Goal: Information Seeking & Learning: Find contact information

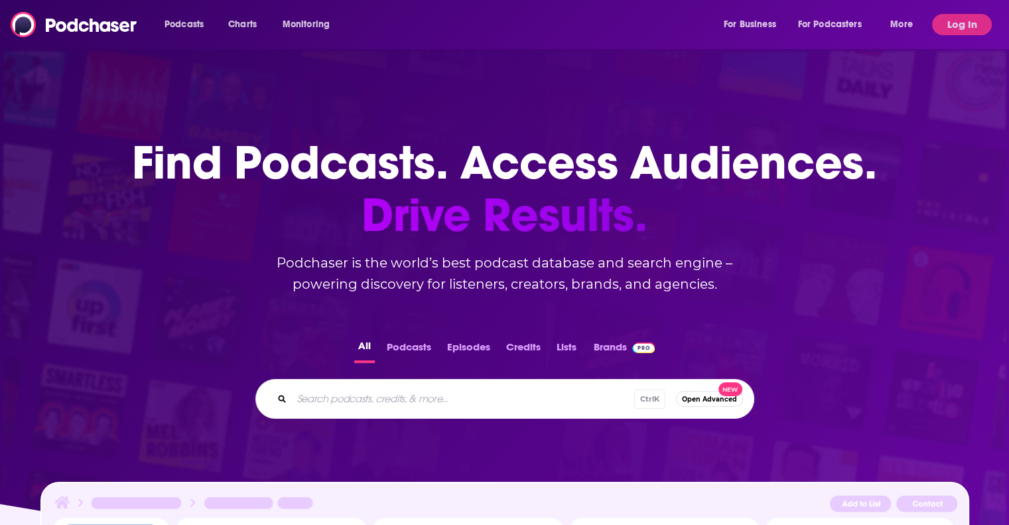
click at [339, 399] on input "Search podcasts, credits, & more..." at bounding box center [463, 398] width 342 height 21
type input "dateline"
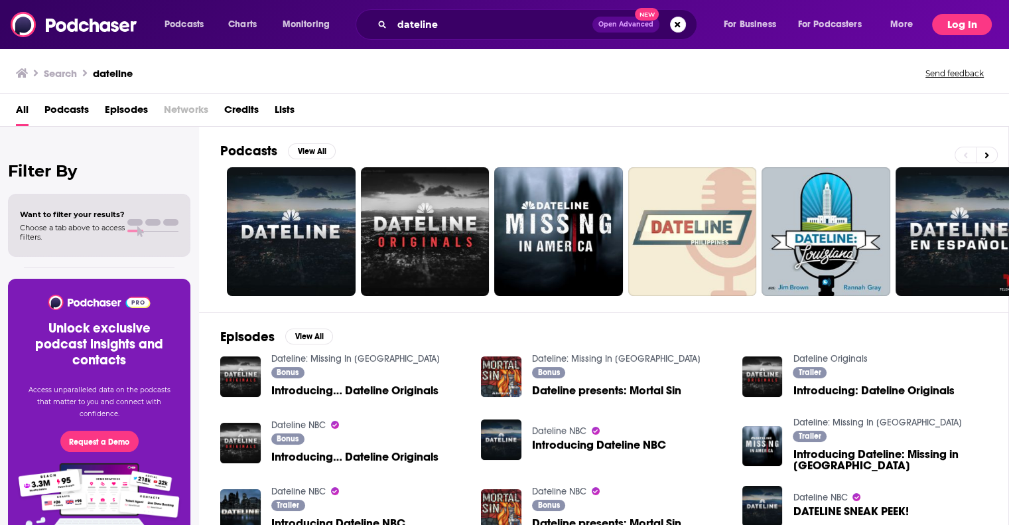
click at [955, 26] on button "Log In" at bounding box center [962, 24] width 60 height 21
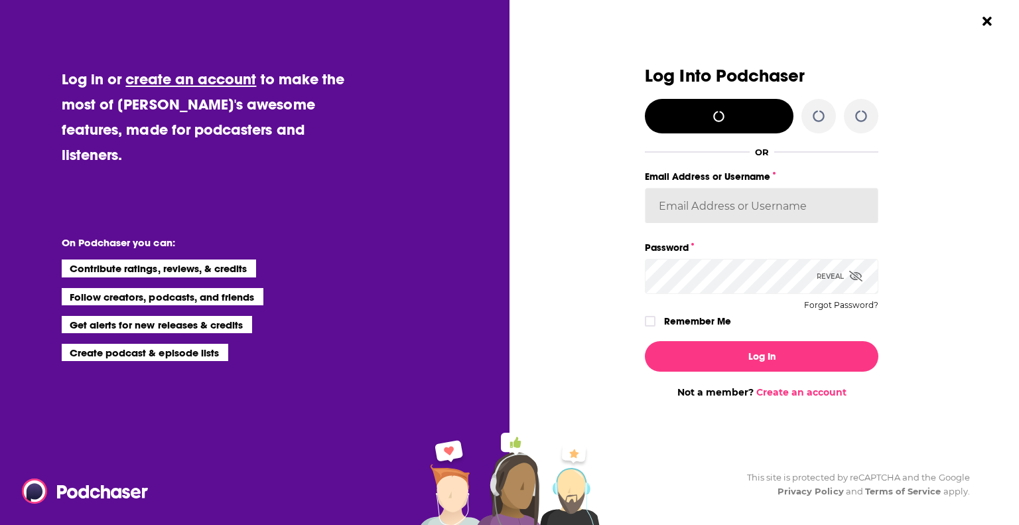
type input "putnampublicity"
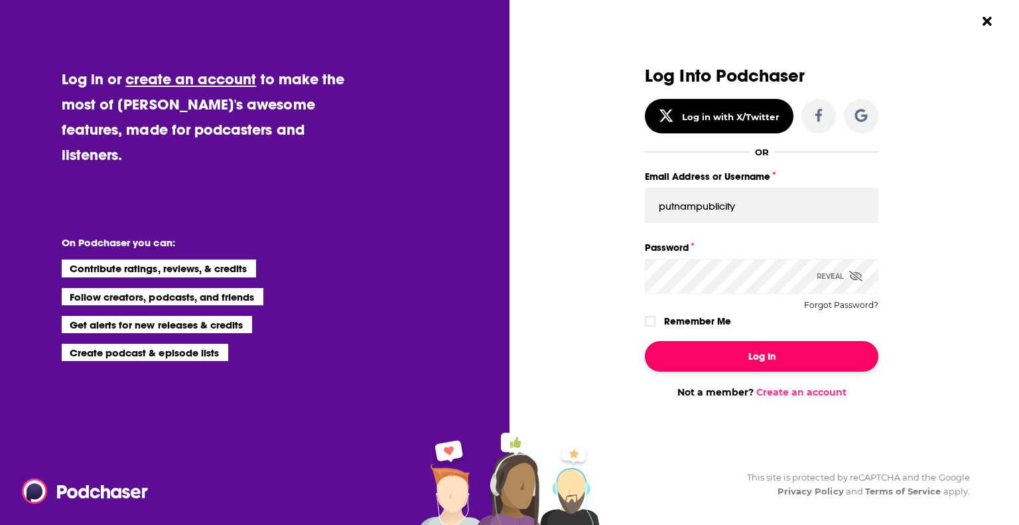
click at [772, 348] on button "Log In" at bounding box center [762, 356] width 234 height 31
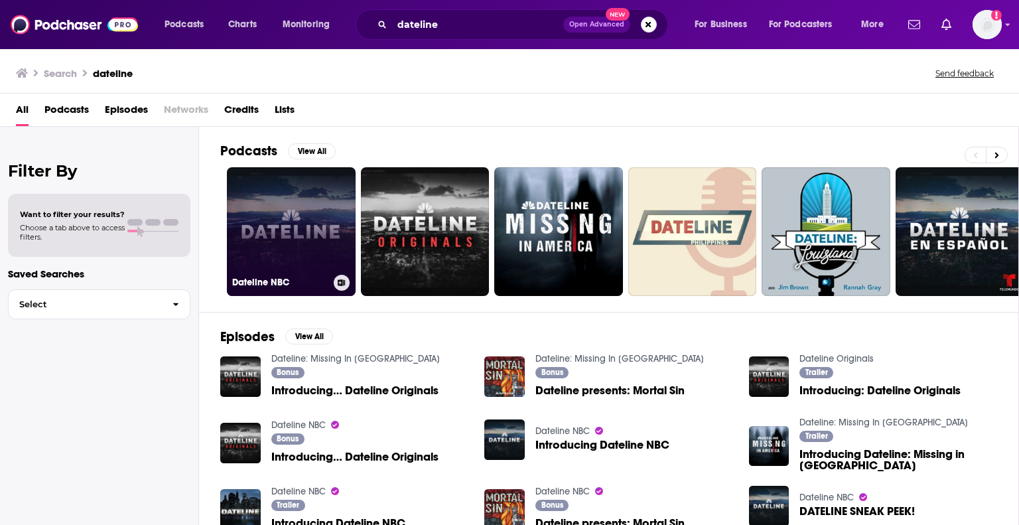
click at [313, 204] on link "Dateline NBC" at bounding box center [291, 231] width 129 height 129
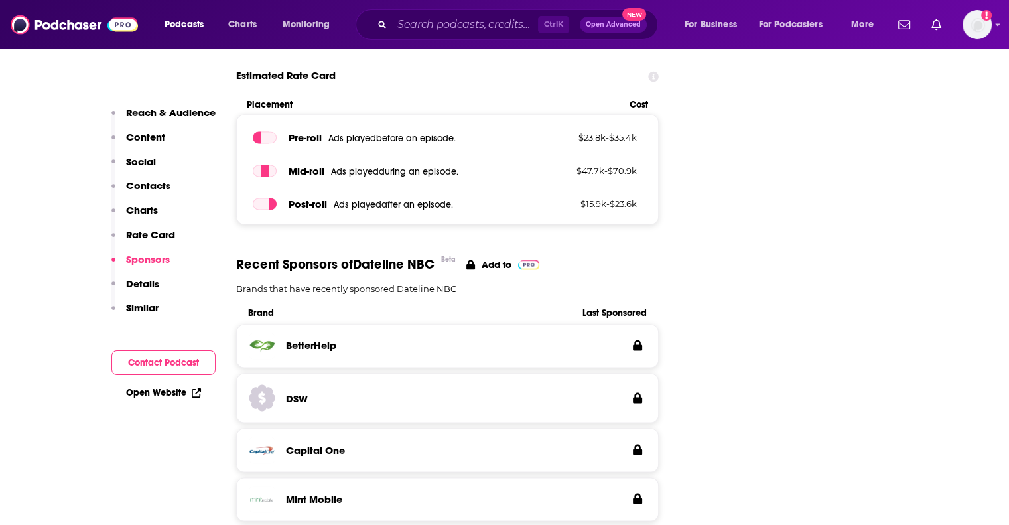
scroll to position [1659, 0]
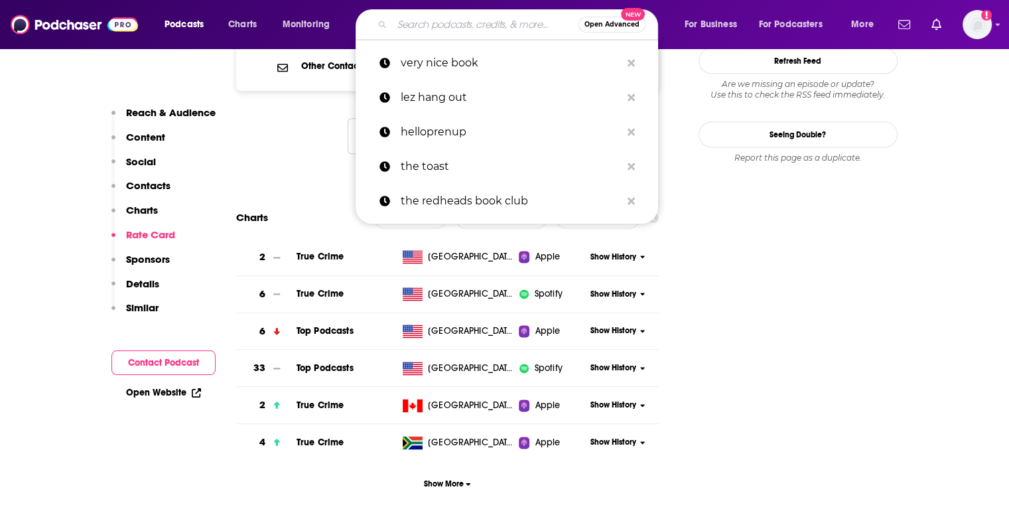
click at [490, 21] on input "Search podcasts, credits, & more..." at bounding box center [485, 24] width 186 height 21
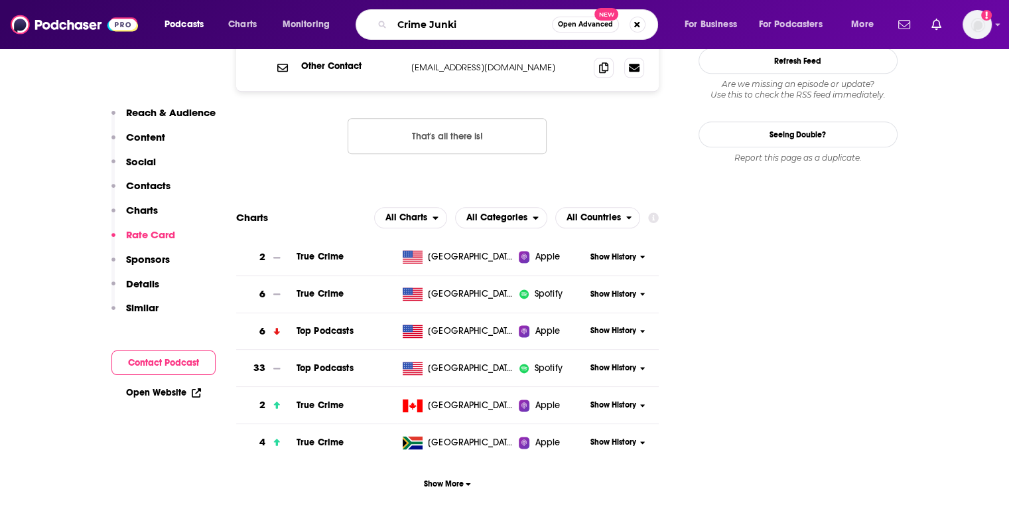
type input "Crime Junkie"
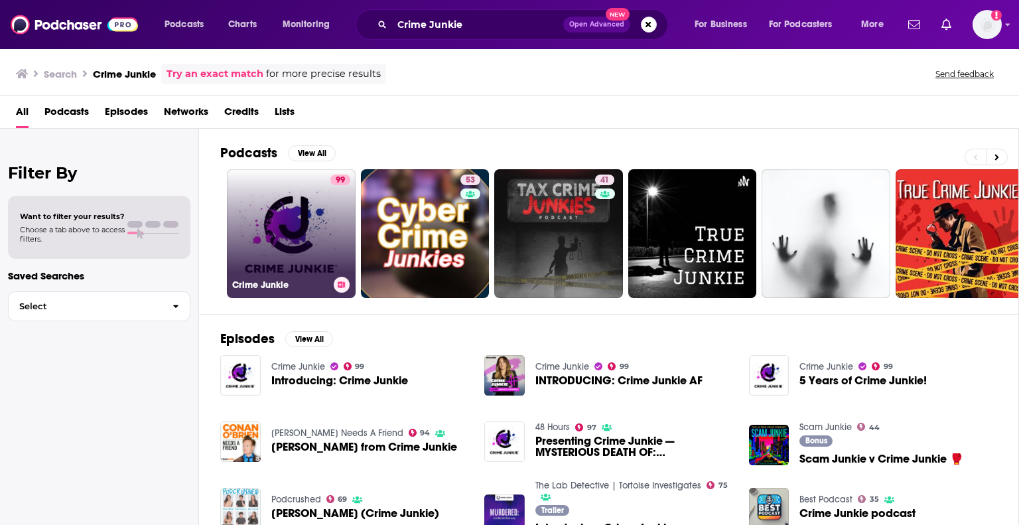
click at [293, 214] on link "99 Crime Junkie" at bounding box center [291, 233] width 129 height 129
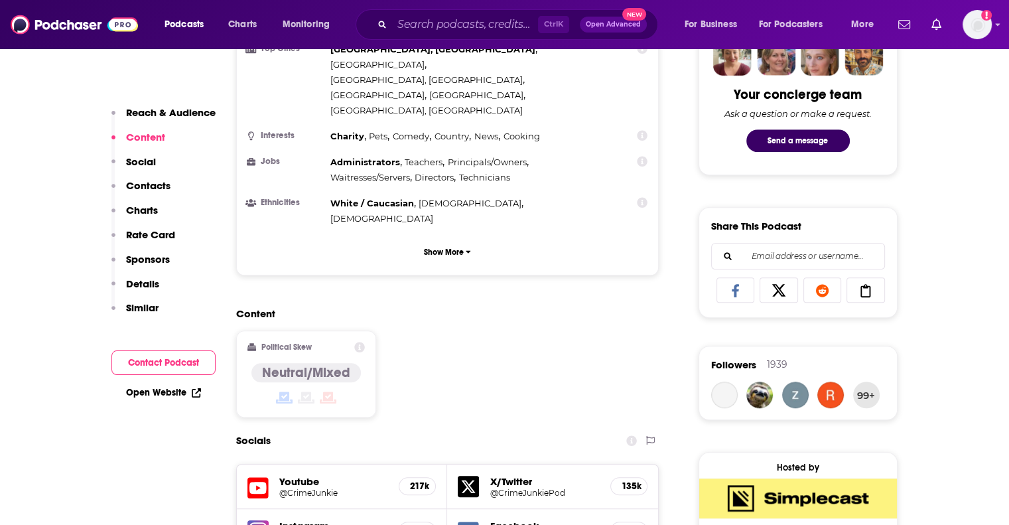
scroll to position [995, 0]
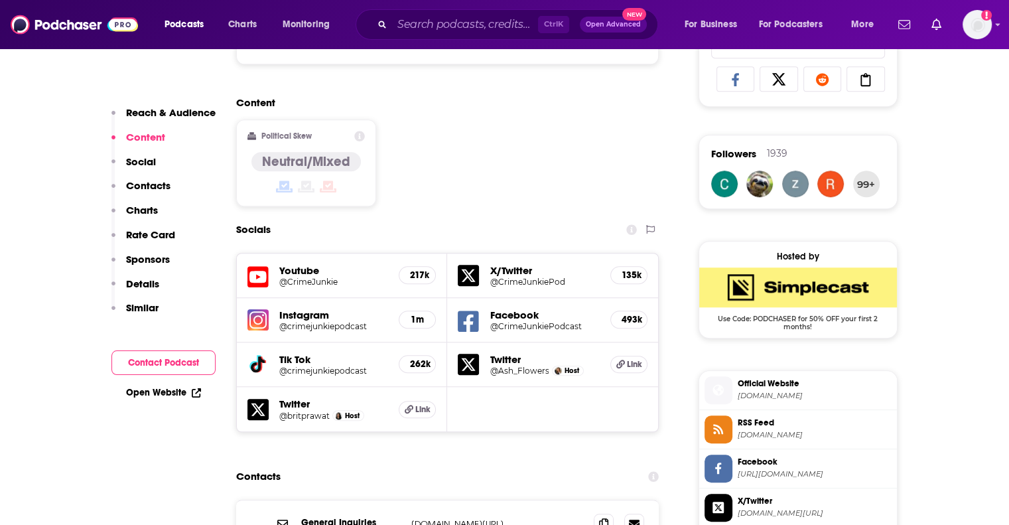
drag, startPoint x: 534, startPoint y: 496, endPoint x: 409, endPoint y: 494, distance: 124.7
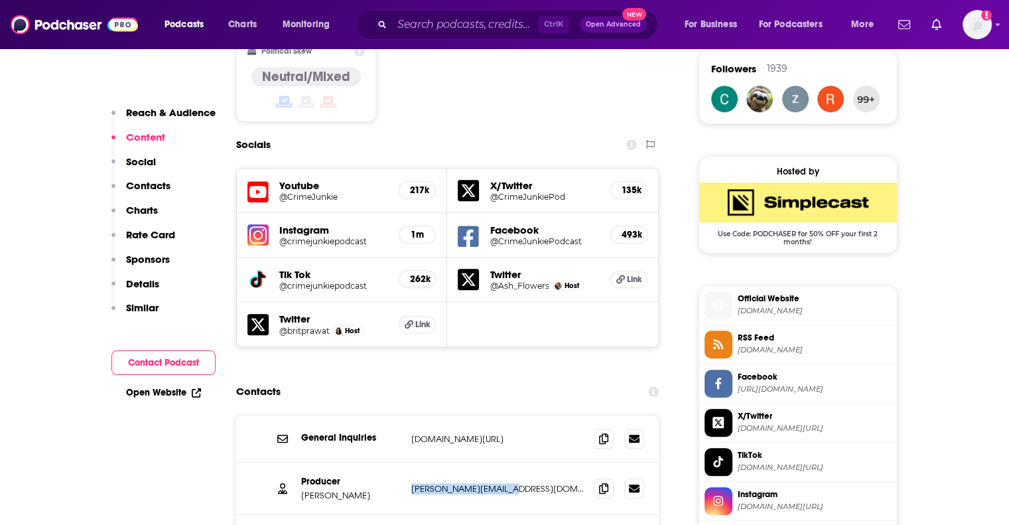
scroll to position [1194, 0]
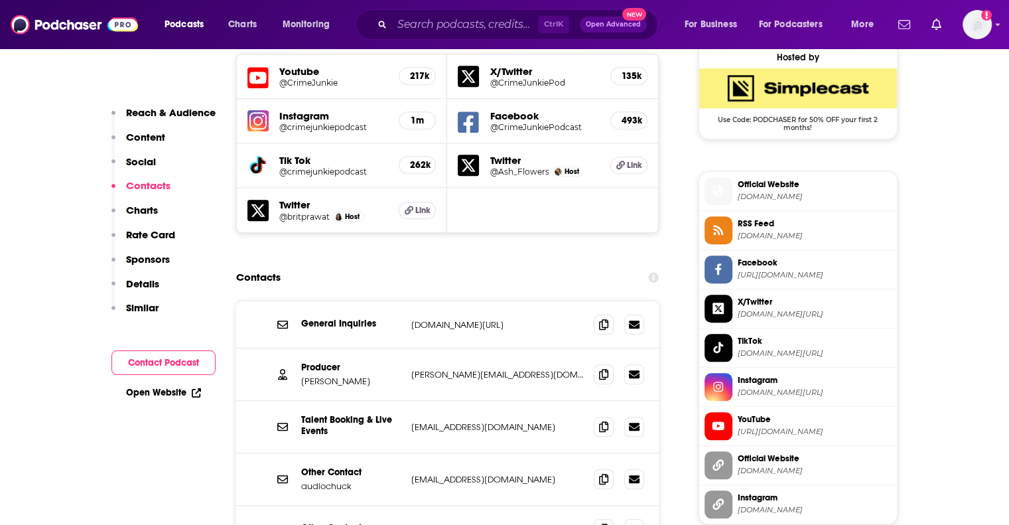
click at [454, 474] on p "press@audiochuck.com" at bounding box center [497, 479] width 173 height 11
click at [453, 523] on p "fanclub@audiochuck.com" at bounding box center [497, 528] width 173 height 11
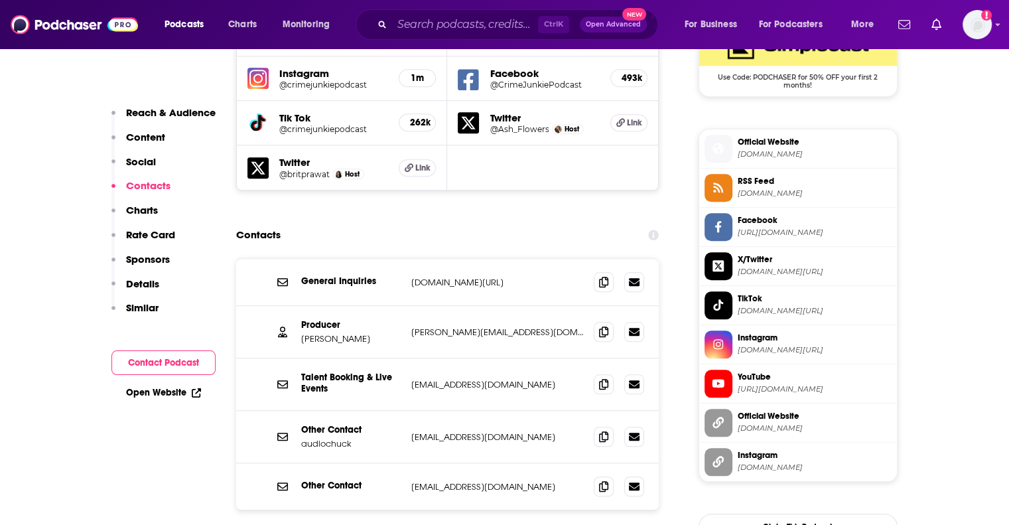
scroll to position [1261, 0]
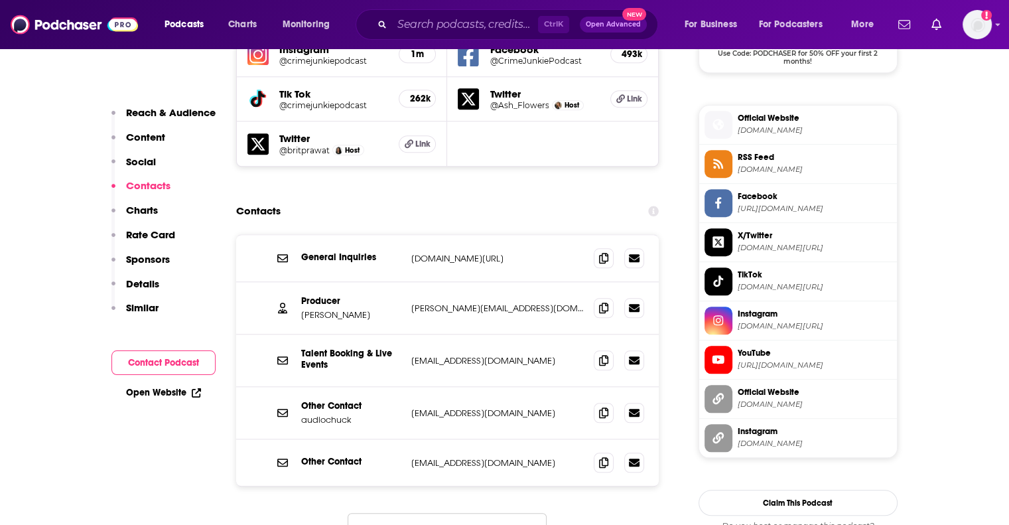
click at [432, 513] on button "Load More..." at bounding box center [447, 531] width 199 height 36
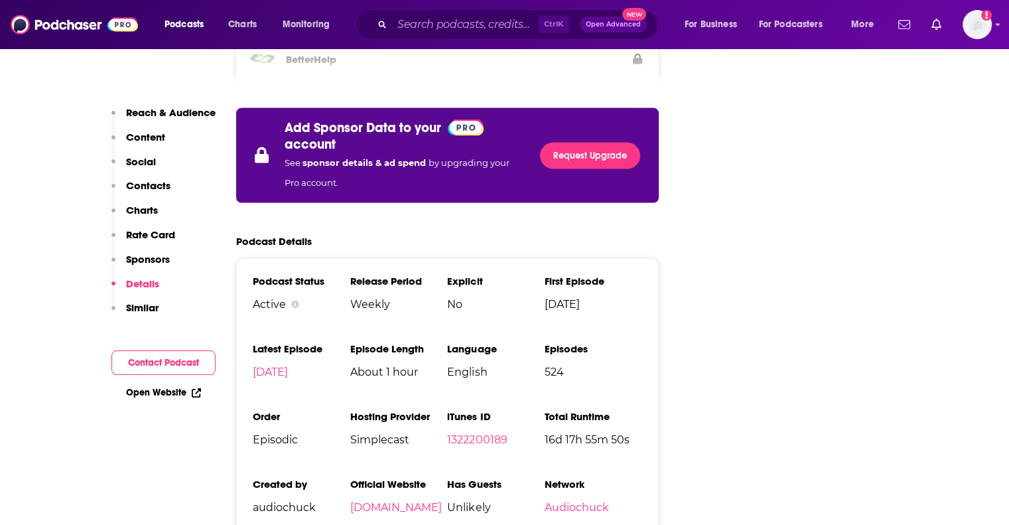
scroll to position [2720, 0]
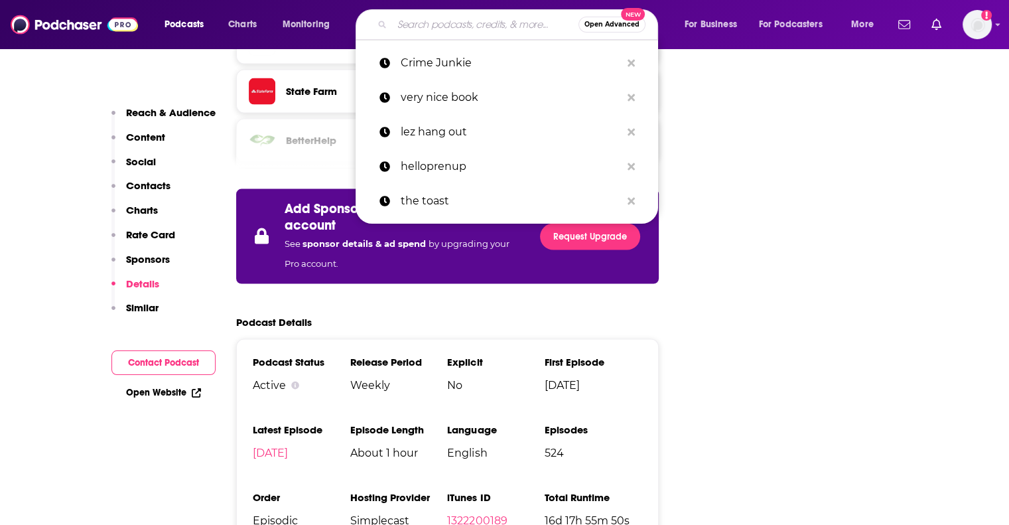
click at [452, 17] on input "Search podcasts, credits, & more..." at bounding box center [485, 24] width 186 height 21
paste input "INVESTIGATION DISCOVERY"
type input "INVESTIGATION DISCOVERY"
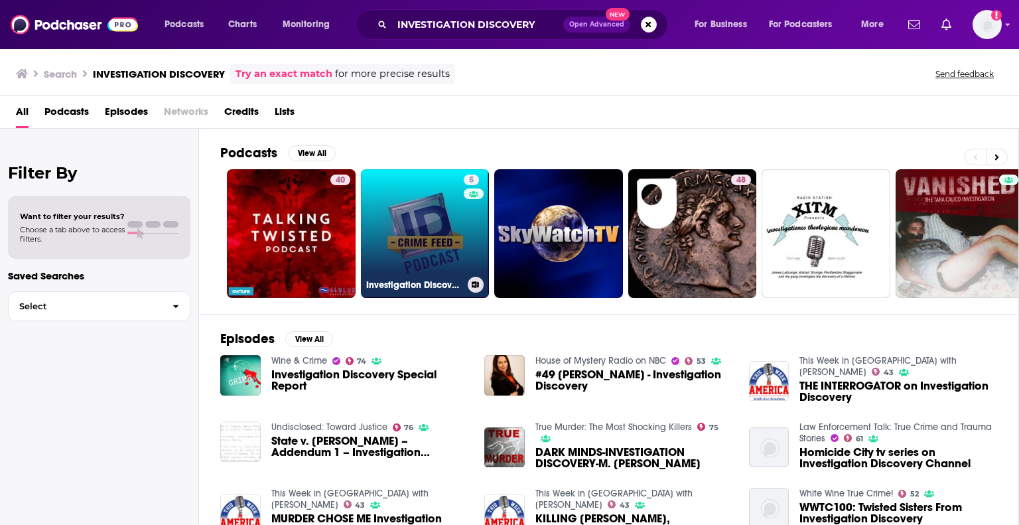
click at [447, 222] on link "5 Investigation Discovery's CrimeFeed" at bounding box center [425, 233] width 129 height 129
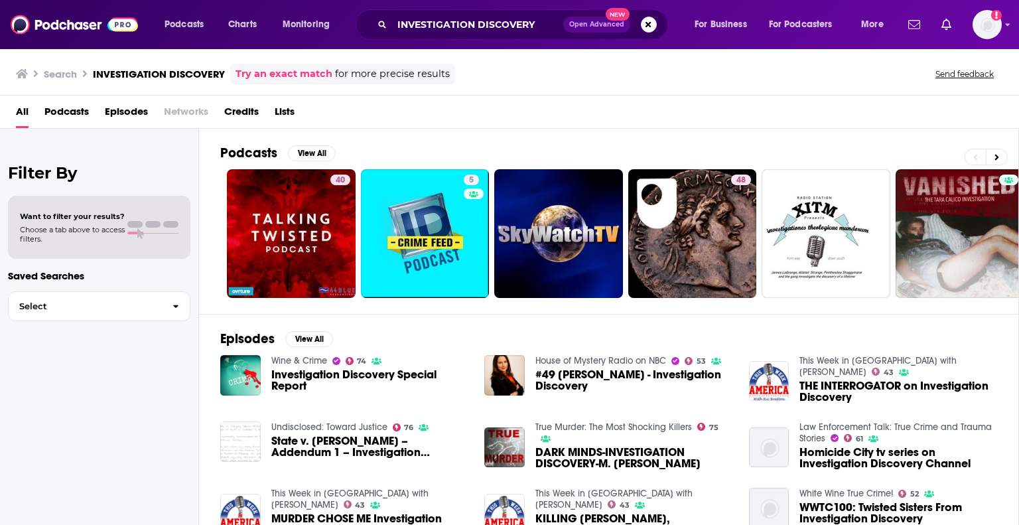
click at [346, 376] on span "Investigation Discovery Special Report" at bounding box center [370, 380] width 198 height 23
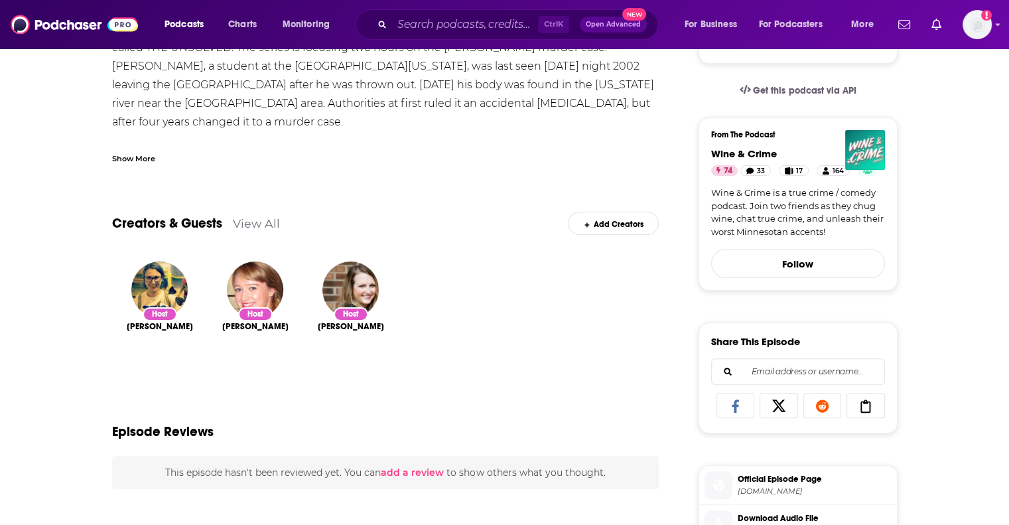
scroll to position [66, 0]
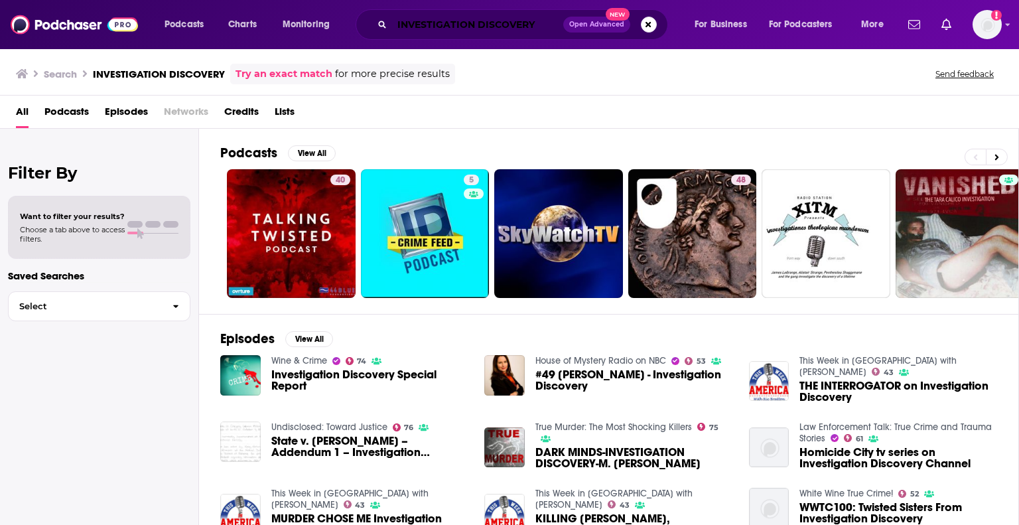
click at [501, 23] on input "INVESTIGATION DISCOVERY" at bounding box center [477, 24] width 171 height 21
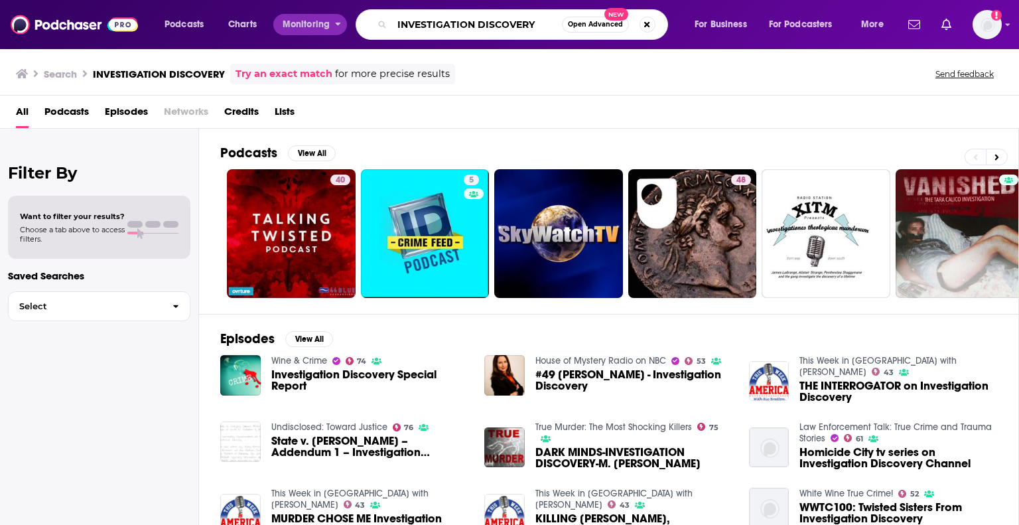
drag, startPoint x: 536, startPoint y: 25, endPoint x: 346, endPoint y: 21, distance: 190.5
click at [346, 21] on div "Podcasts Charts Monitoring INVESTIGATION DISCOVERY Open Advanced New For Busine…" at bounding box center [525, 24] width 741 height 31
type input "[PERSON_NAME] [PERSON_NAME]"
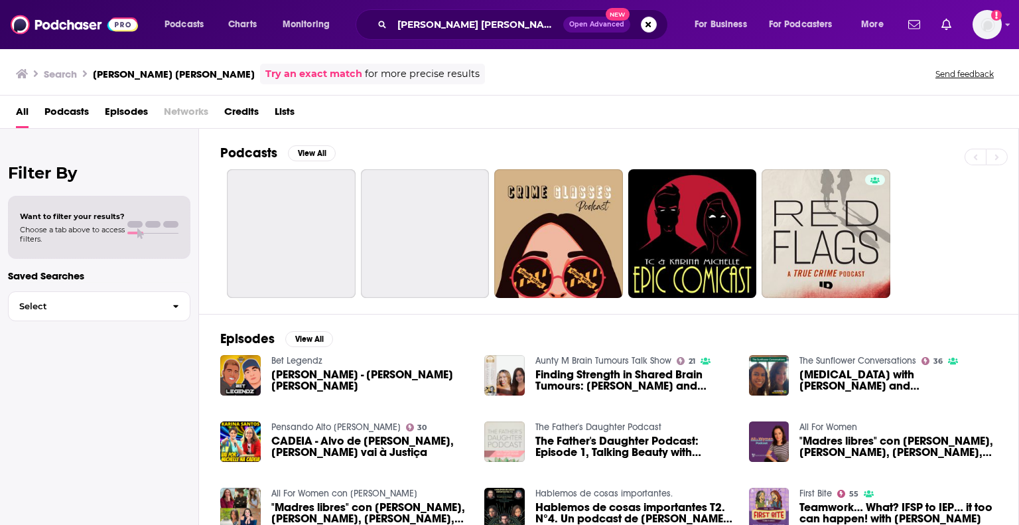
click at [600, 26] on span "Open Advanced" at bounding box center [596, 24] width 55 height 7
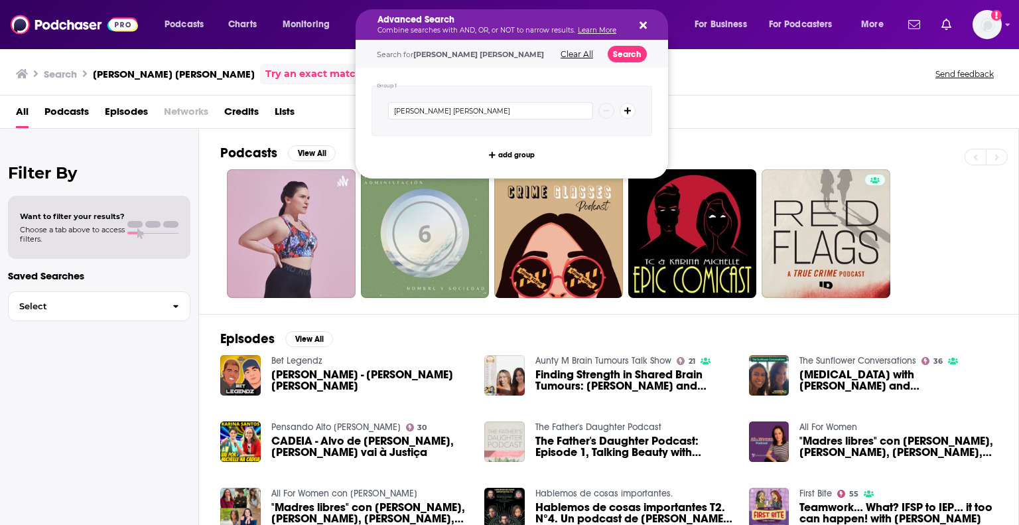
click at [584, 55] on button "Clear All" at bounding box center [577, 54] width 40 height 9
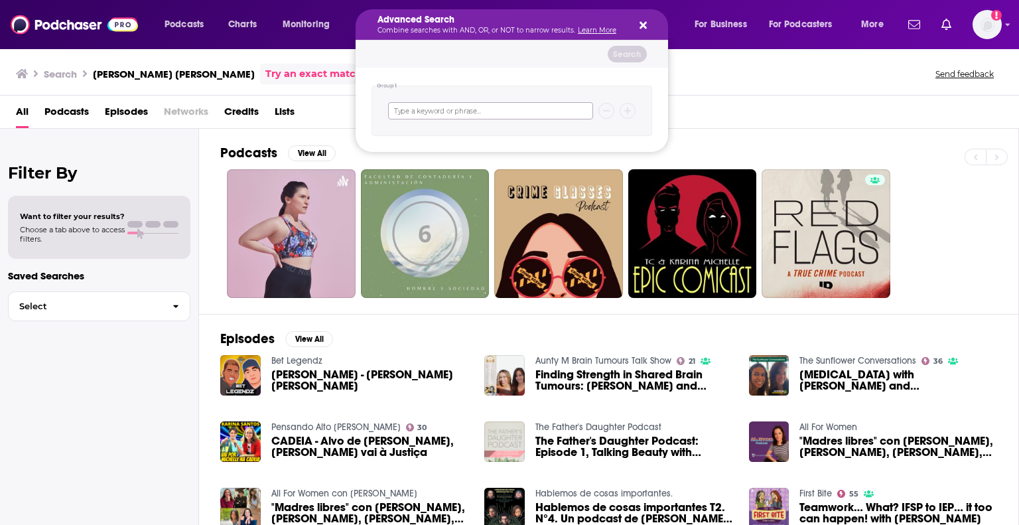
click at [527, 111] on input "Search podcasts, credits, & more..." at bounding box center [490, 110] width 205 height 17
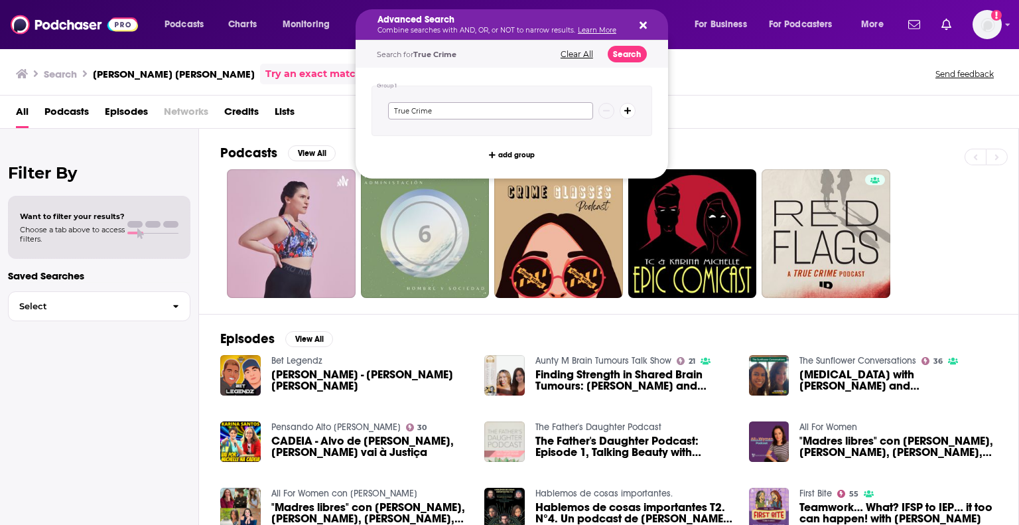
type input "True Crime"
click at [625, 50] on button "Search" at bounding box center [627, 54] width 39 height 17
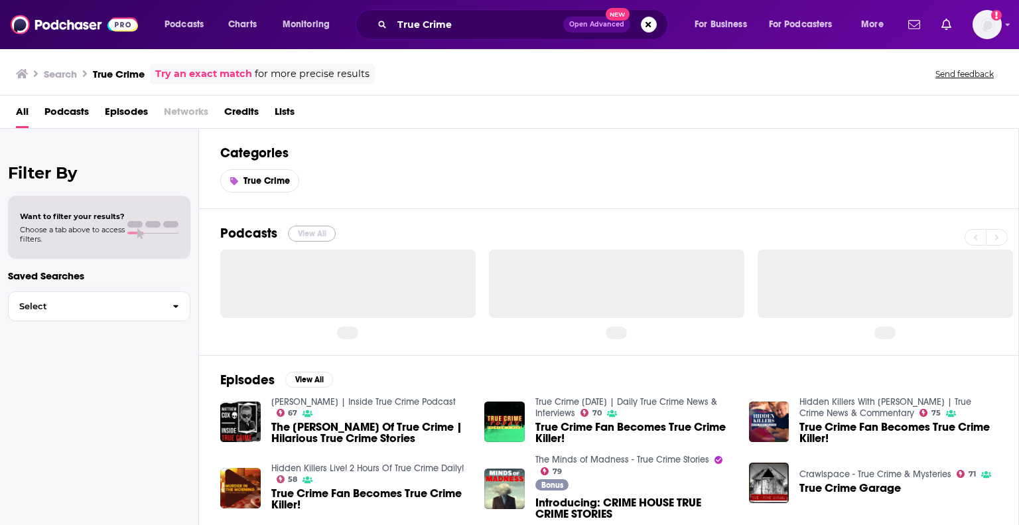
click at [313, 226] on button "View All" at bounding box center [312, 234] width 48 height 16
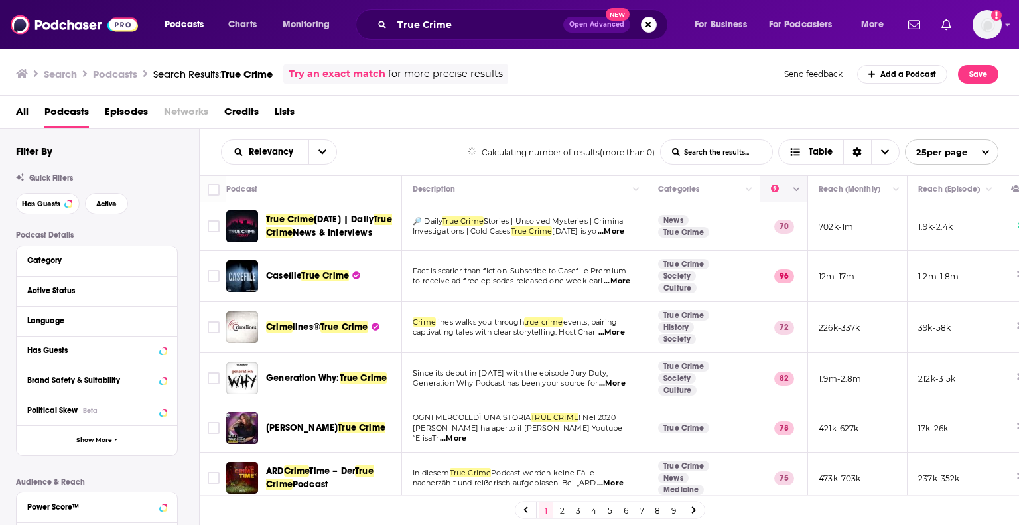
click at [798, 186] on icon "Column Actions" at bounding box center [797, 190] width 7 height 8
click at [413, 127] on div at bounding box center [509, 262] width 1019 height 525
click at [843, 192] on button "Move" at bounding box center [856, 189] width 78 height 16
click at [798, 199] on th at bounding box center [784, 189] width 48 height 27
click at [888, 153] on icon "Choose View" at bounding box center [885, 151] width 8 height 9
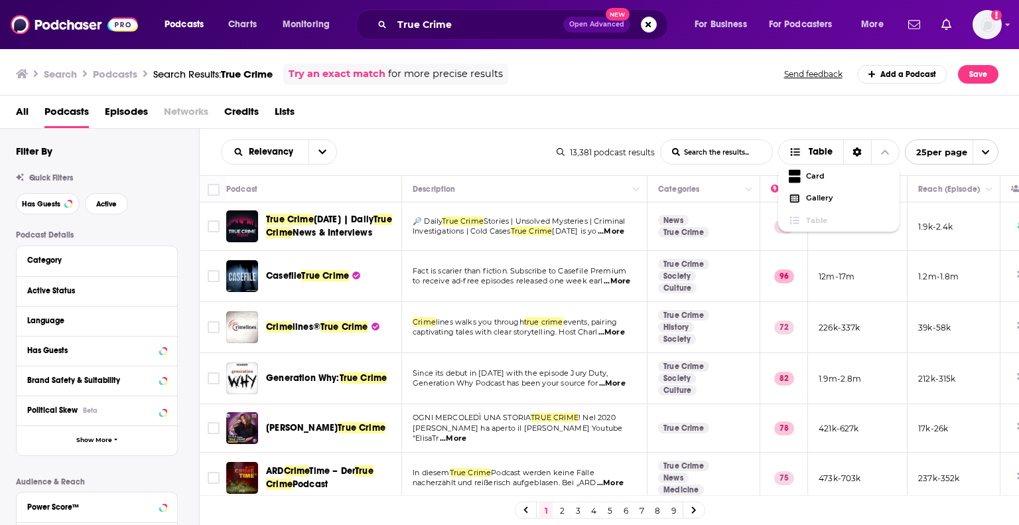
click at [734, 94] on div "Search Podcasts Search Results: True Crime Try an exact match for more precise …" at bounding box center [510, 72] width 1020 height 48
click at [321, 153] on icon "open menu" at bounding box center [322, 152] width 8 height 5
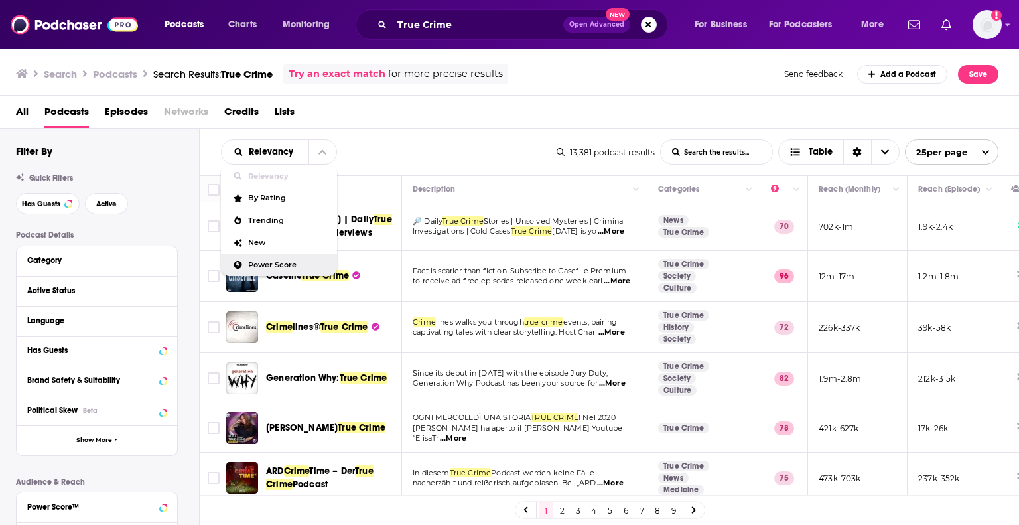
click at [267, 265] on span "Power Score" at bounding box center [287, 264] width 78 height 7
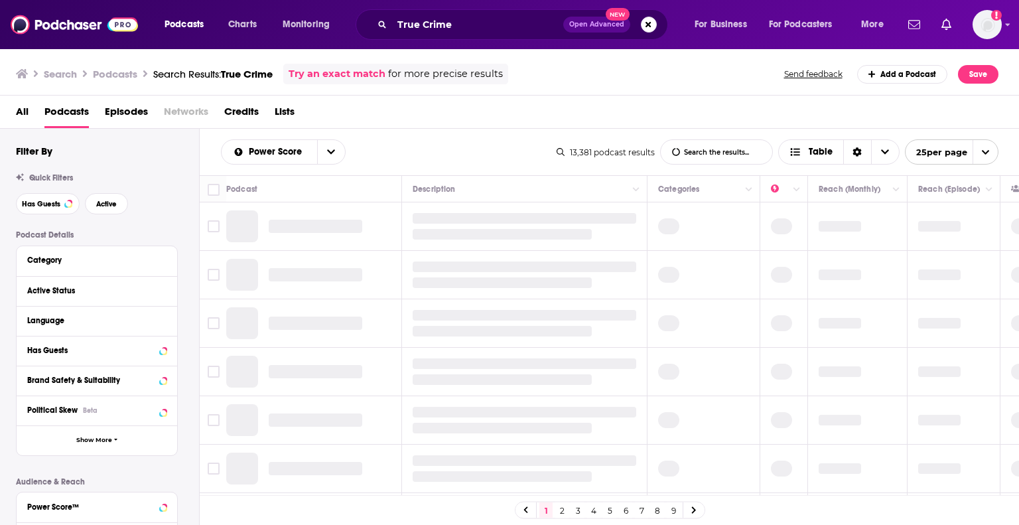
click at [462, 116] on div "All Podcasts Episodes Networks Credits Lists" at bounding box center [512, 114] width 993 height 27
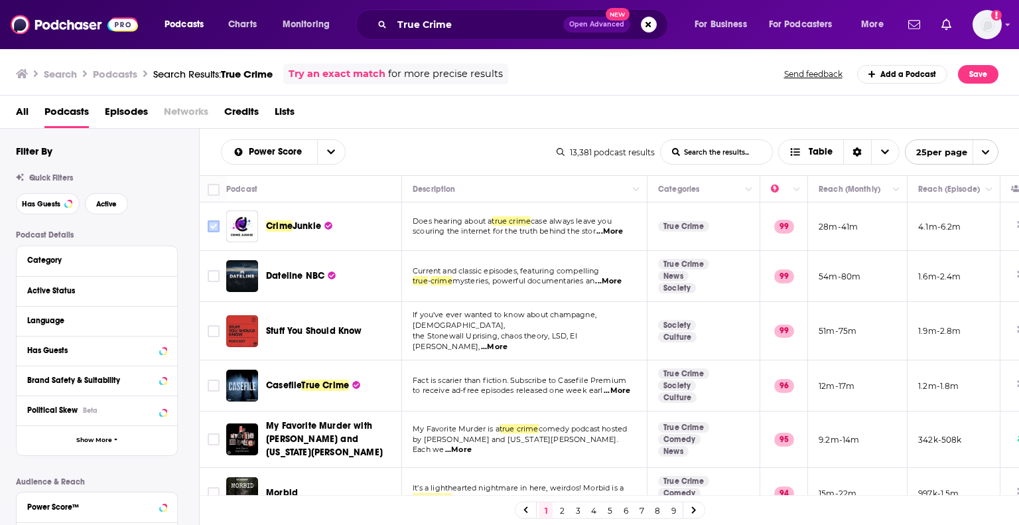
click at [214, 225] on input "Toggle select row" at bounding box center [214, 226] width 12 height 12
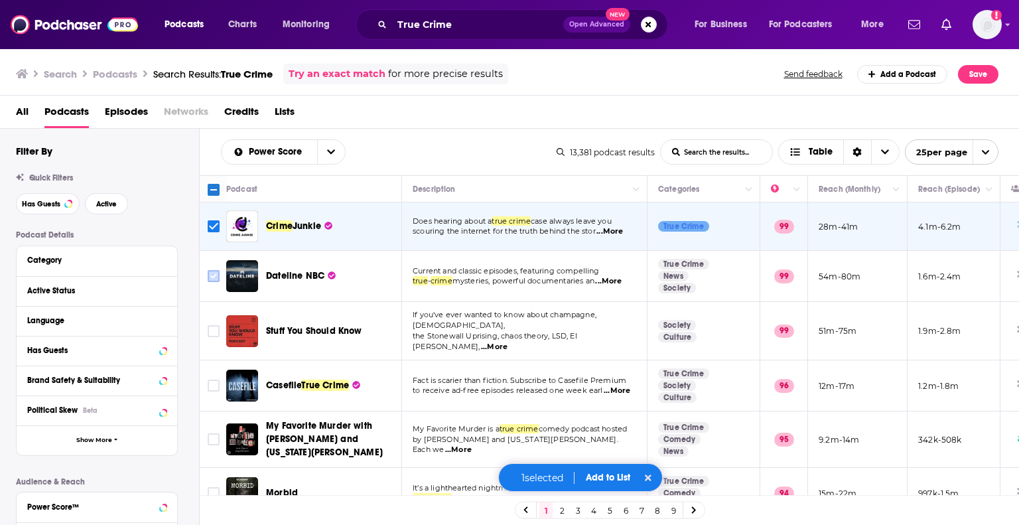
click at [212, 278] on input "Toggle select row" at bounding box center [214, 276] width 12 height 12
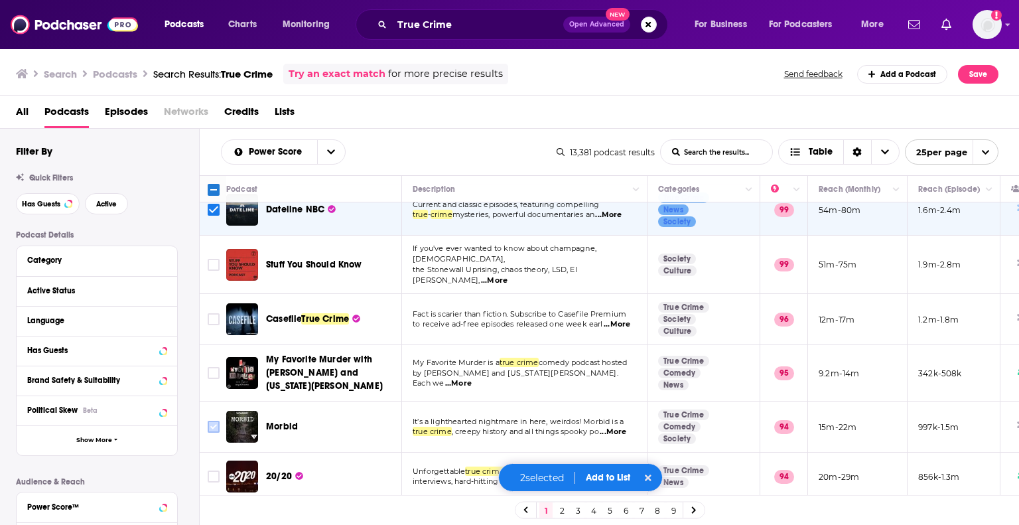
scroll to position [133, 0]
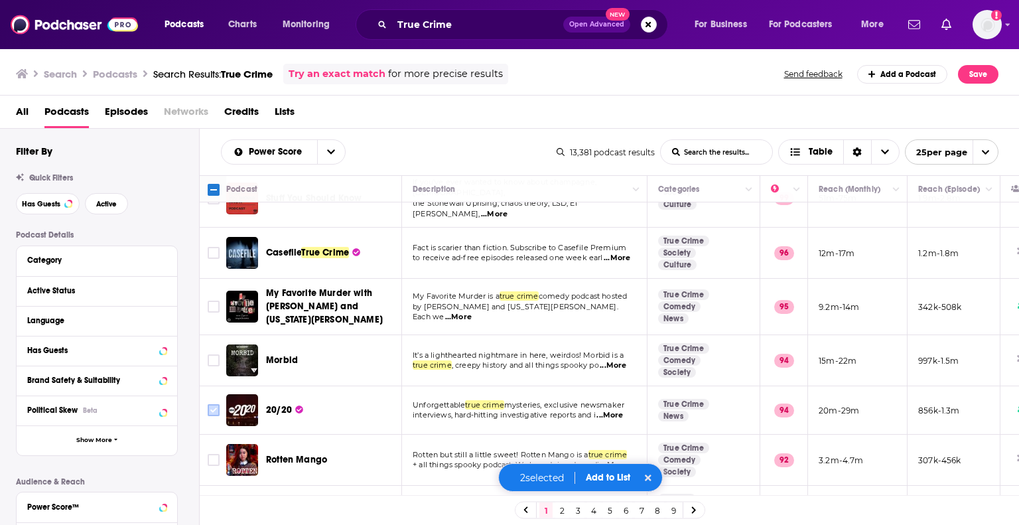
click at [210, 404] on input "Toggle select row" at bounding box center [214, 410] width 12 height 12
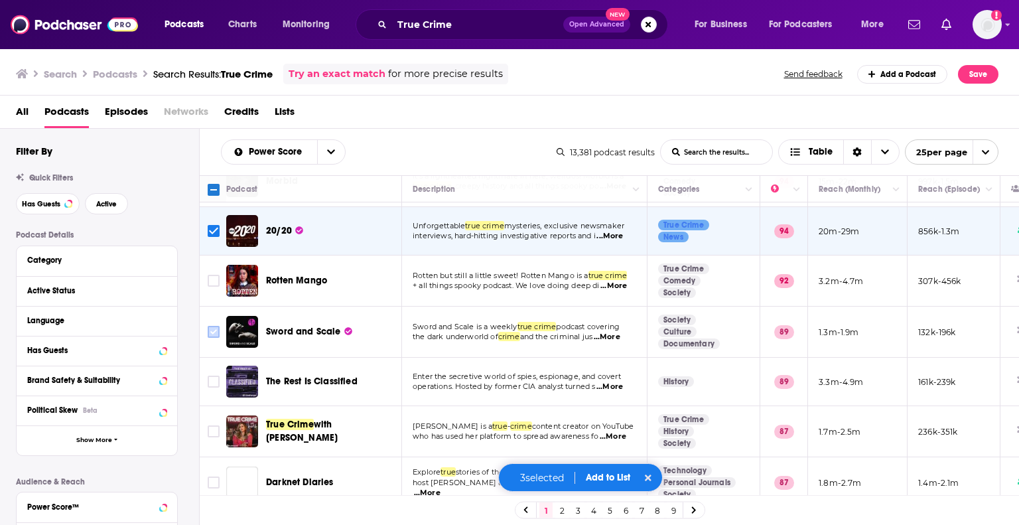
scroll to position [332, 0]
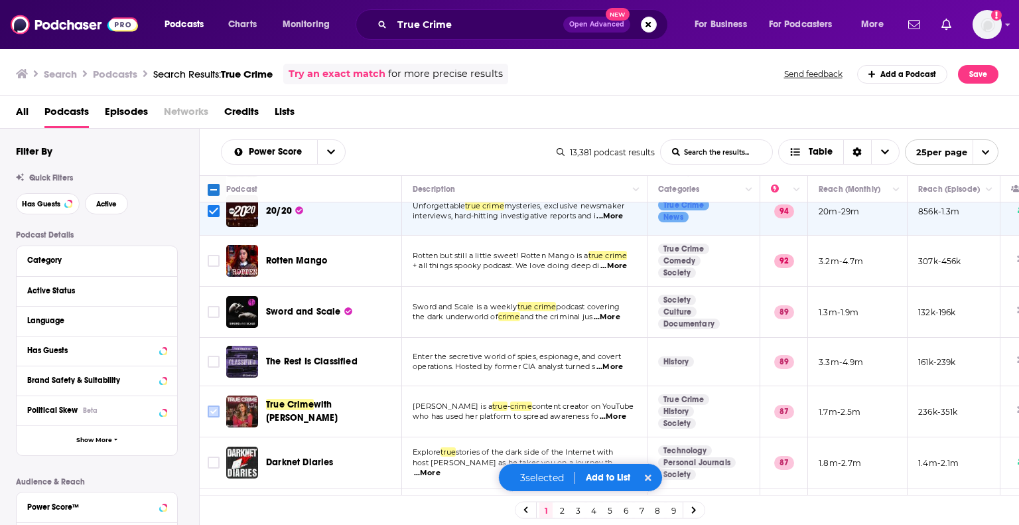
click at [212, 405] on input "Toggle select row" at bounding box center [214, 411] width 12 height 12
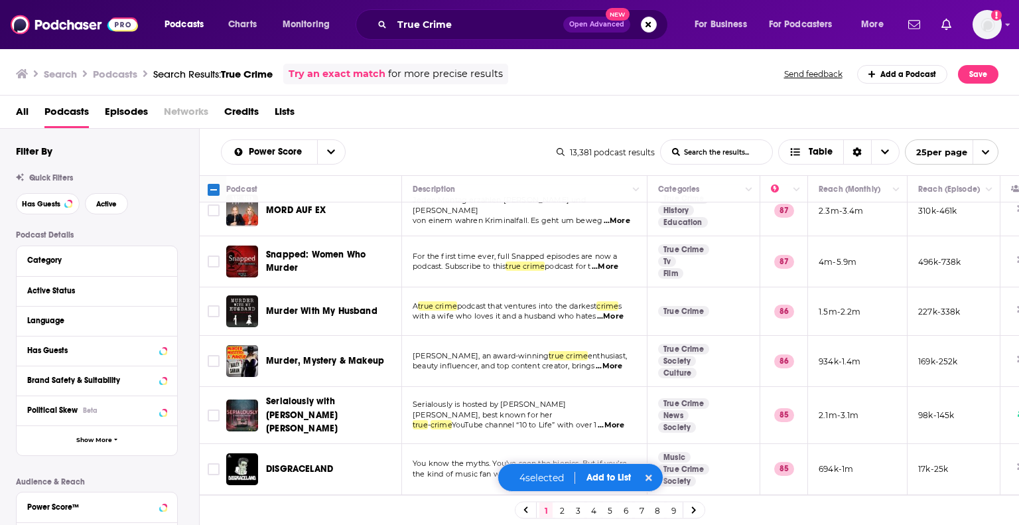
scroll to position [663, 0]
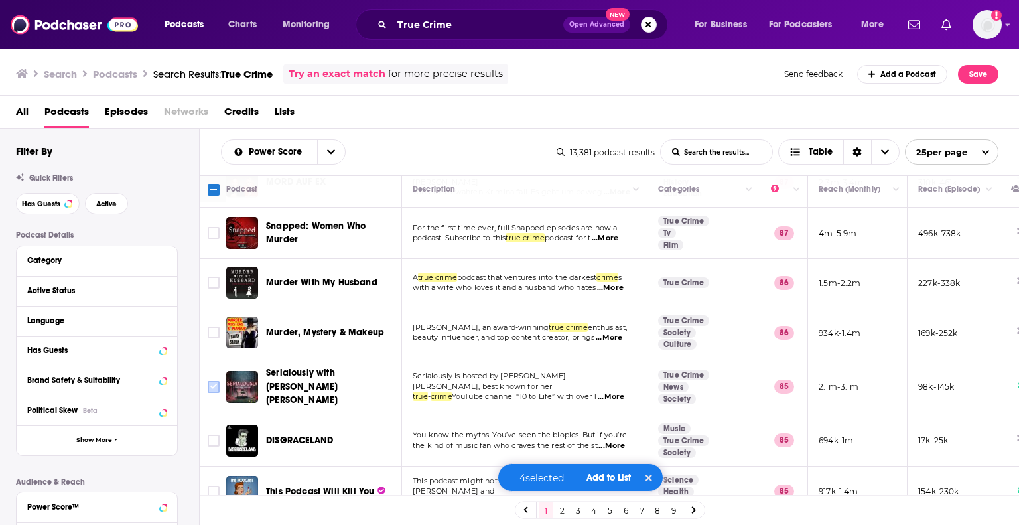
click at [208, 381] on input "Toggle select row" at bounding box center [214, 387] width 12 height 12
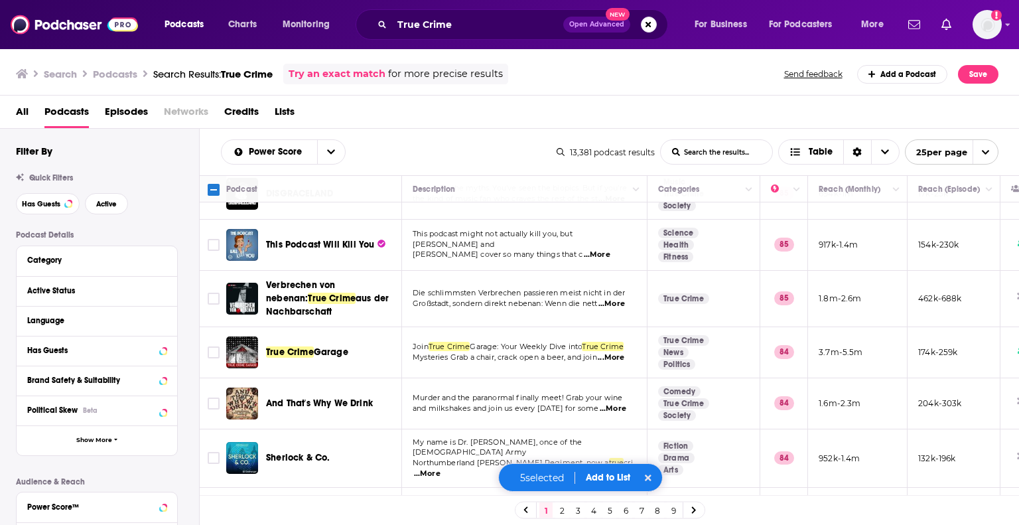
scroll to position [929, 0]
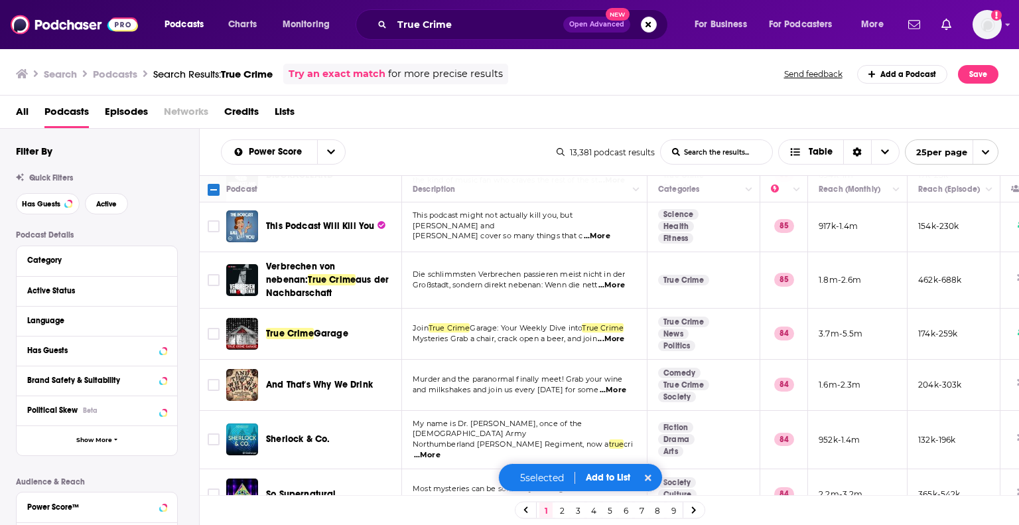
click at [984, 153] on icon "open menu" at bounding box center [985, 152] width 9 height 9
drag, startPoint x: 965, startPoint y: 198, endPoint x: 451, endPoint y: 196, distance: 514.2
click at [965, 198] on button "50 per page" at bounding box center [952, 198] width 92 height 21
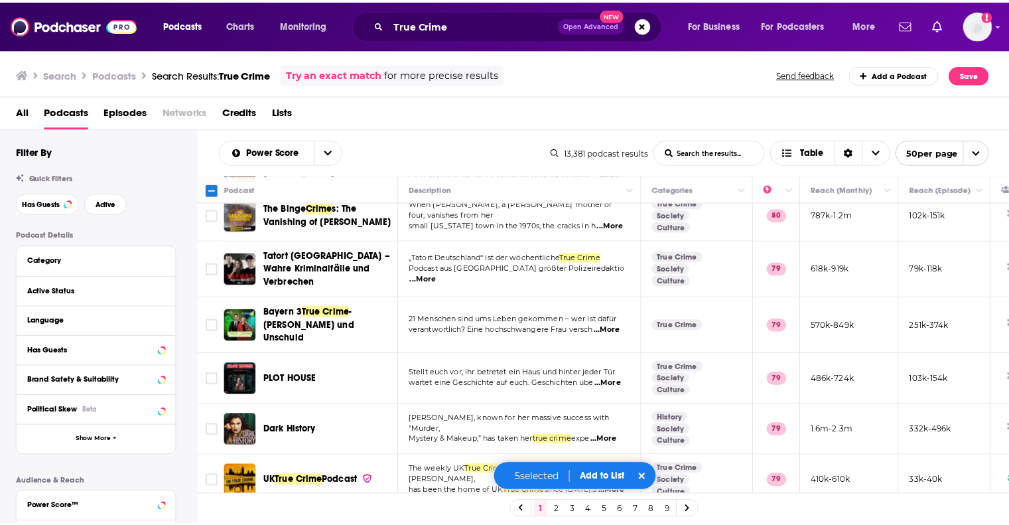
scroll to position [2258, 0]
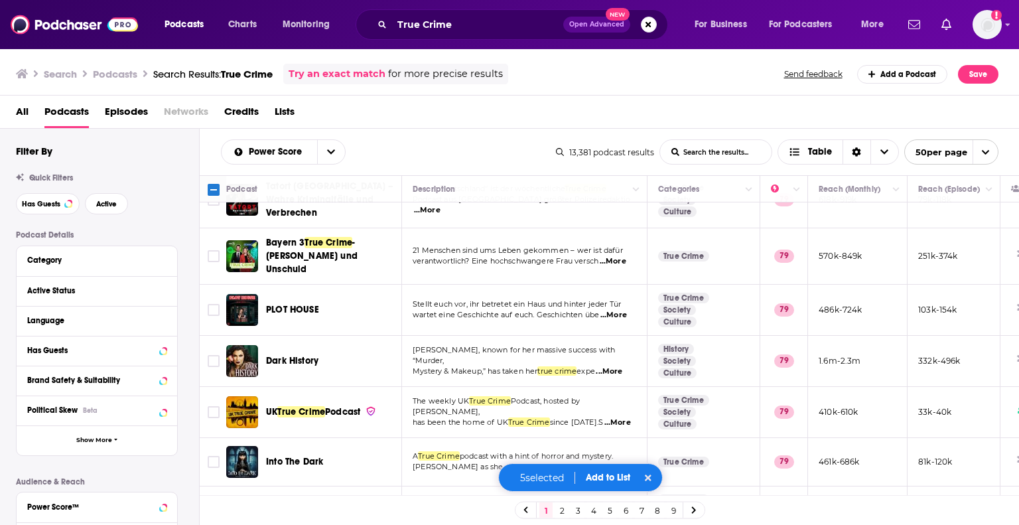
click at [624, 482] on button "Add to List" at bounding box center [608, 477] width 66 height 11
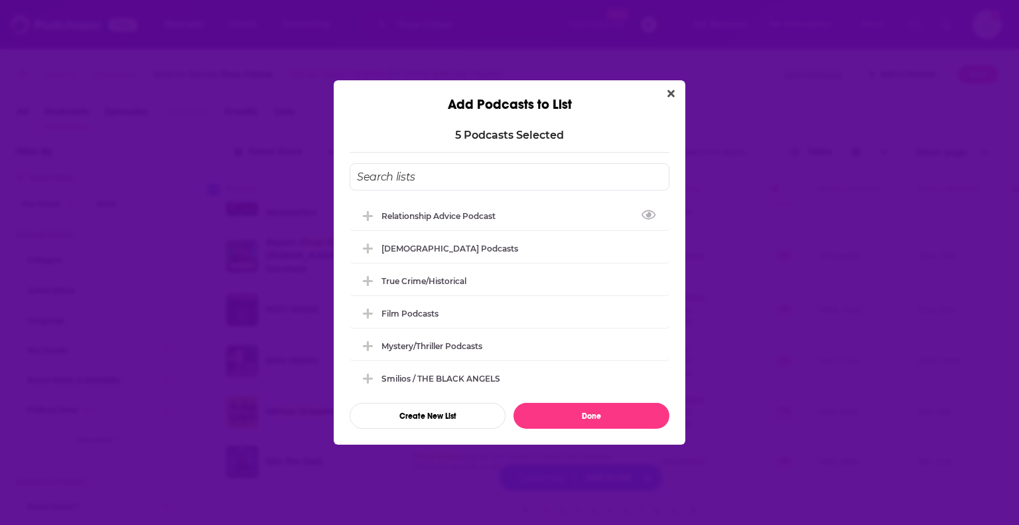
click at [387, 174] on input "Add Podcast To List" at bounding box center [510, 176] width 320 height 27
type input "L"
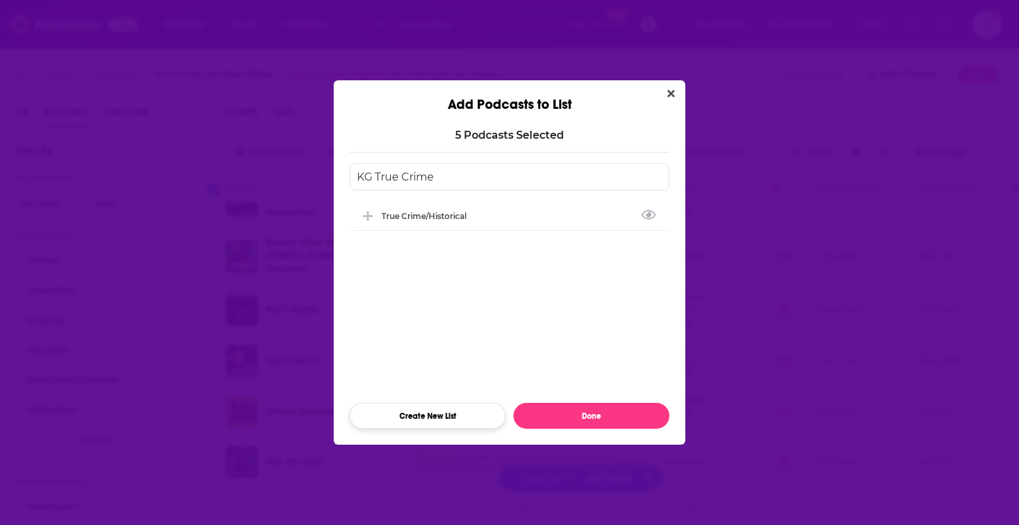
type input "KG True Crime"
click at [434, 417] on button "Create New List" at bounding box center [428, 416] width 156 height 26
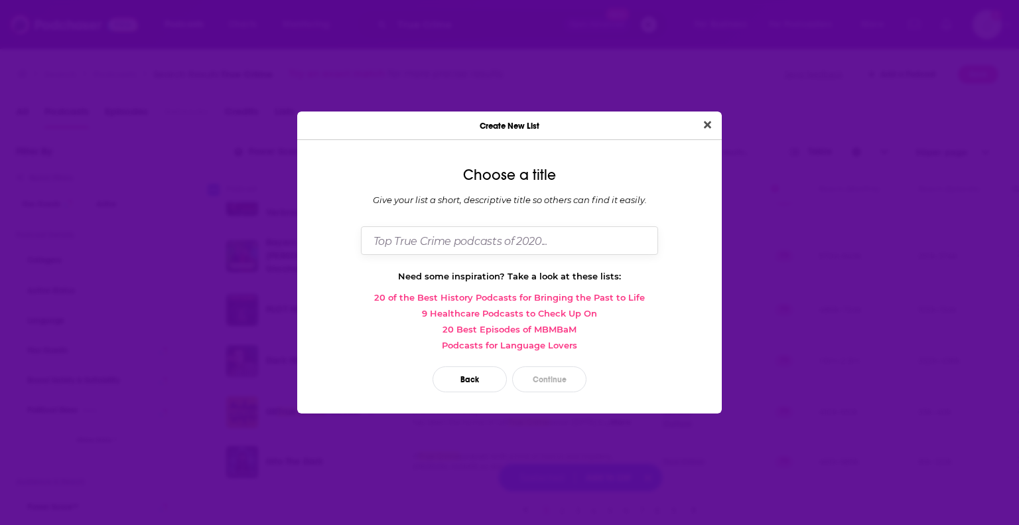
click at [447, 243] on input "Dialog" at bounding box center [509, 240] width 297 height 29
type input "True Crime - Current"
click at [545, 377] on button "Continue" at bounding box center [549, 379] width 74 height 26
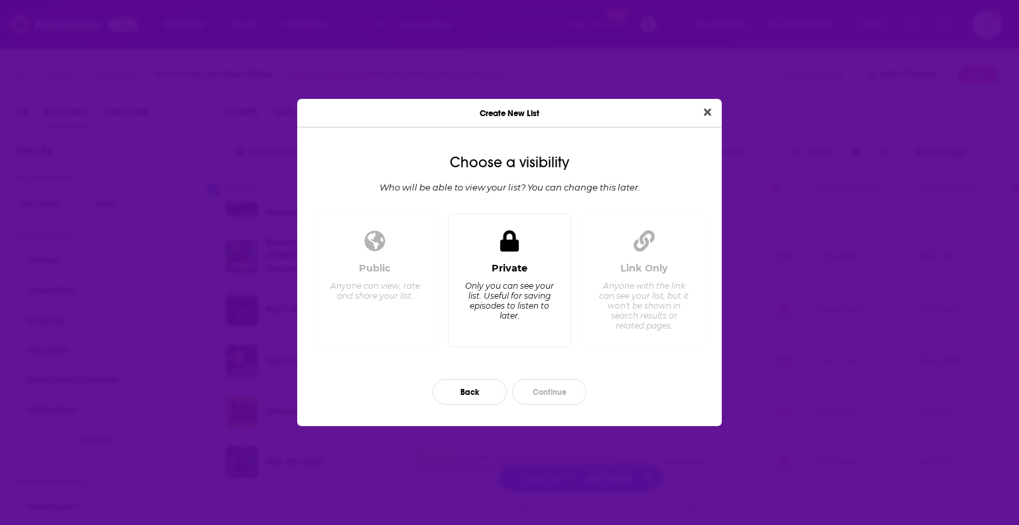
click at [486, 269] on div "Private Only you can see your list. Useful for saving episodes to listen to lat…" at bounding box center [510, 299] width 102 height 74
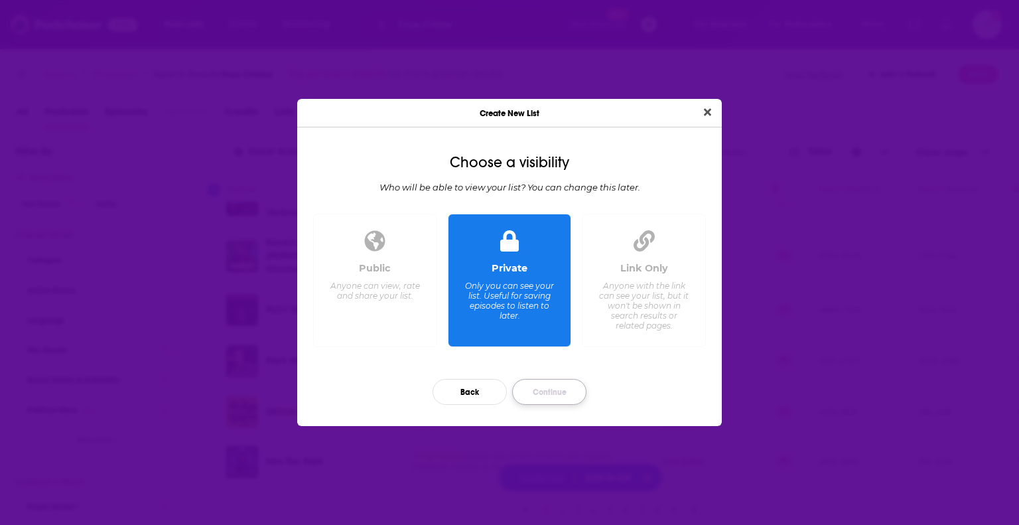
click at [550, 385] on button "Continue" at bounding box center [549, 392] width 74 height 26
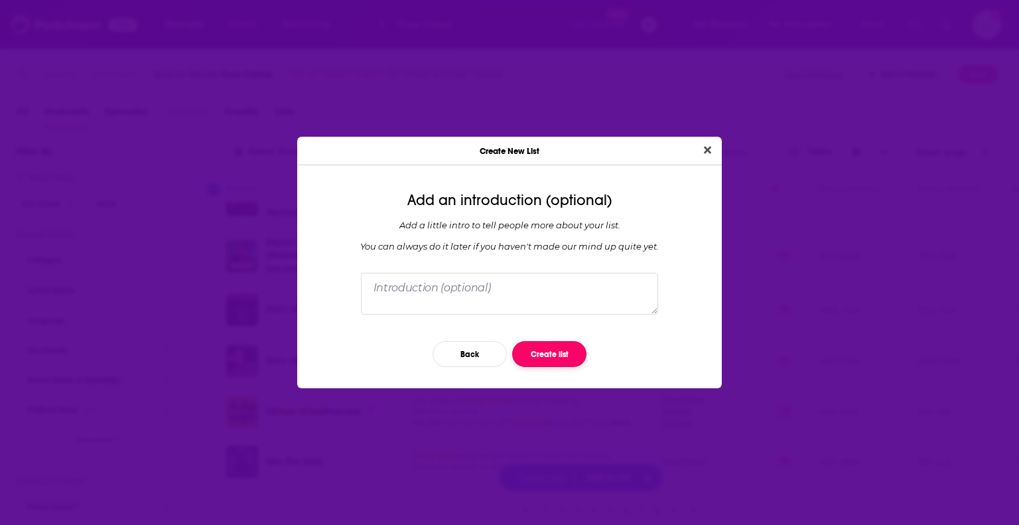
click at [543, 348] on button "Create list" at bounding box center [549, 354] width 74 height 26
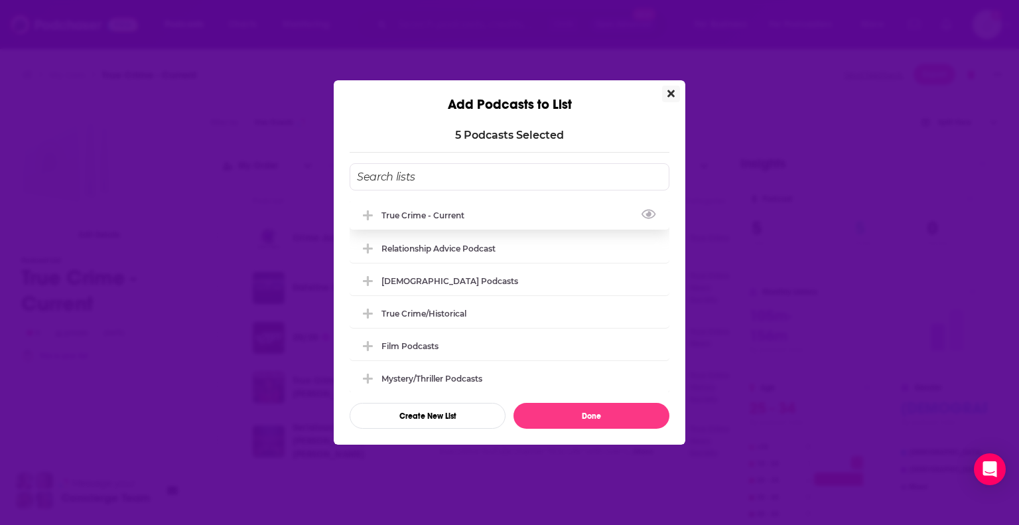
click at [452, 208] on div "True Crime - Current" at bounding box center [510, 214] width 320 height 29
click at [642, 213] on icon "View Link" at bounding box center [649, 214] width 15 height 9
click at [18, 280] on div "Add Podcasts to List 5 Podcast s Selected True Crime - Current Relationship Adv…" at bounding box center [509, 262] width 1019 height 525
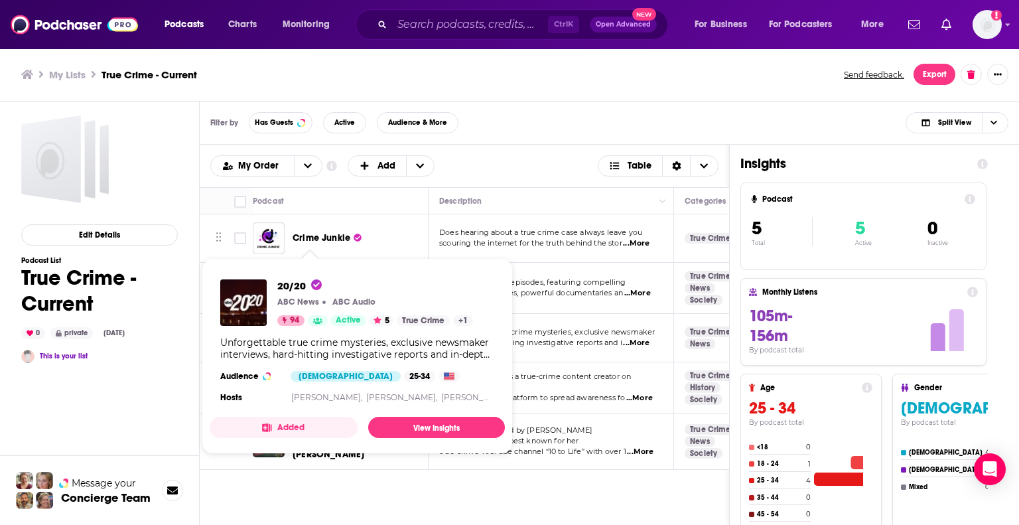
click at [305, 337] on div "Unforgettable true crime mysteries, exclusive newsmaker interviews, hard-hittin…" at bounding box center [357, 348] width 274 height 24
click at [421, 429] on link "View Insights" at bounding box center [436, 427] width 137 height 21
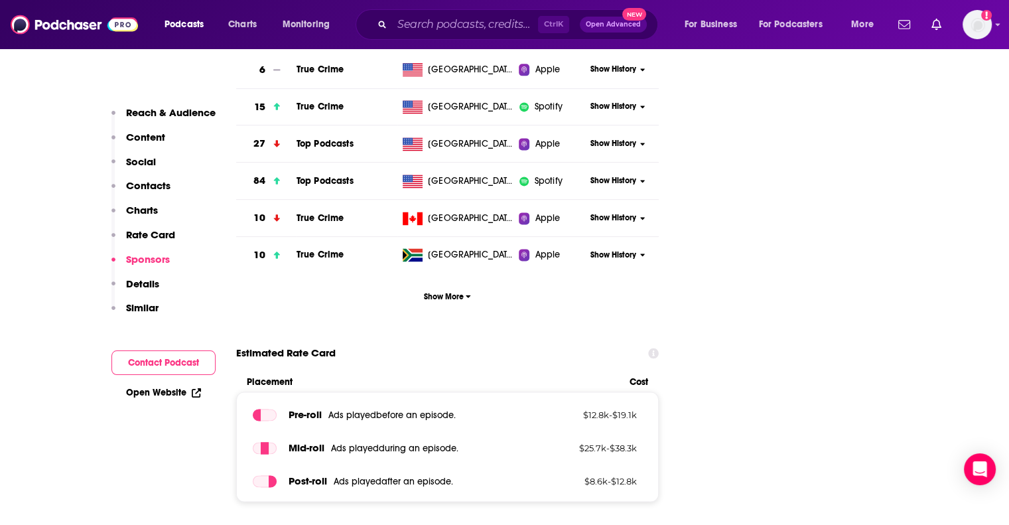
scroll to position [2189, 0]
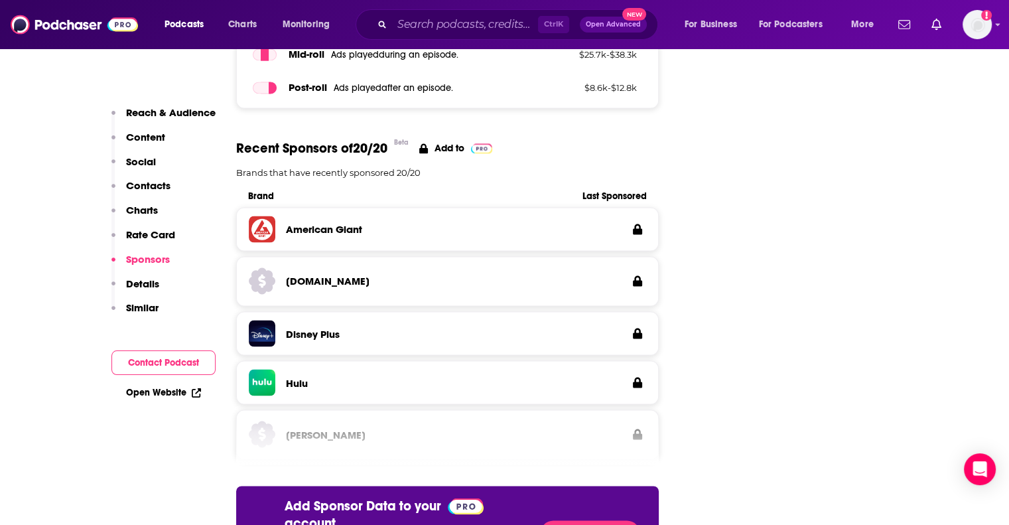
click at [131, 184] on p "Contacts" at bounding box center [148, 185] width 44 height 13
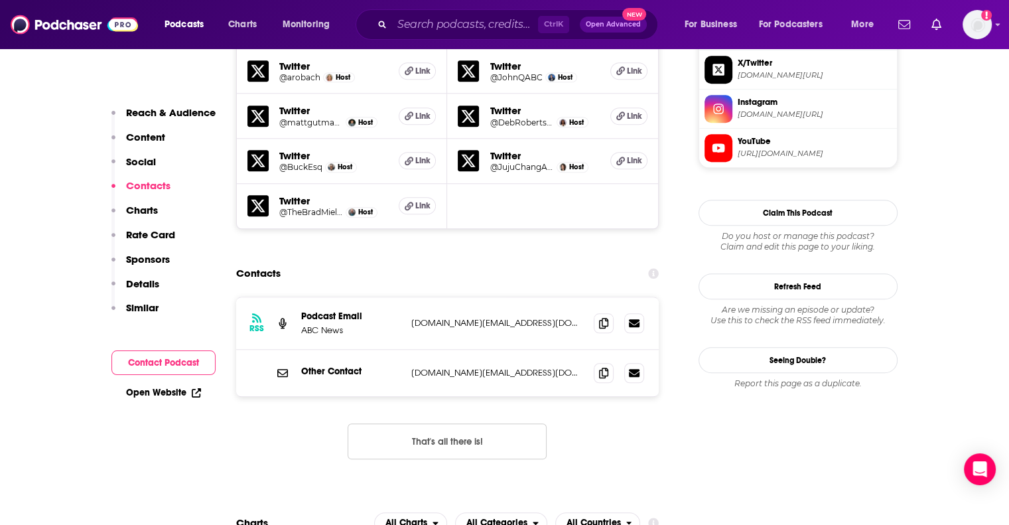
scroll to position [1290, 0]
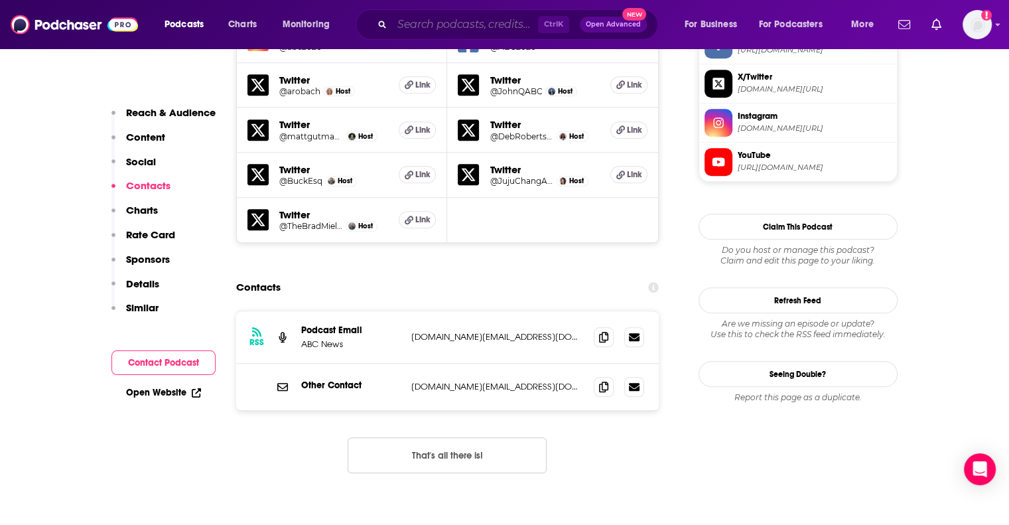
click at [451, 23] on input "Search podcasts, credits, & more..." at bounding box center [465, 24] width 146 height 21
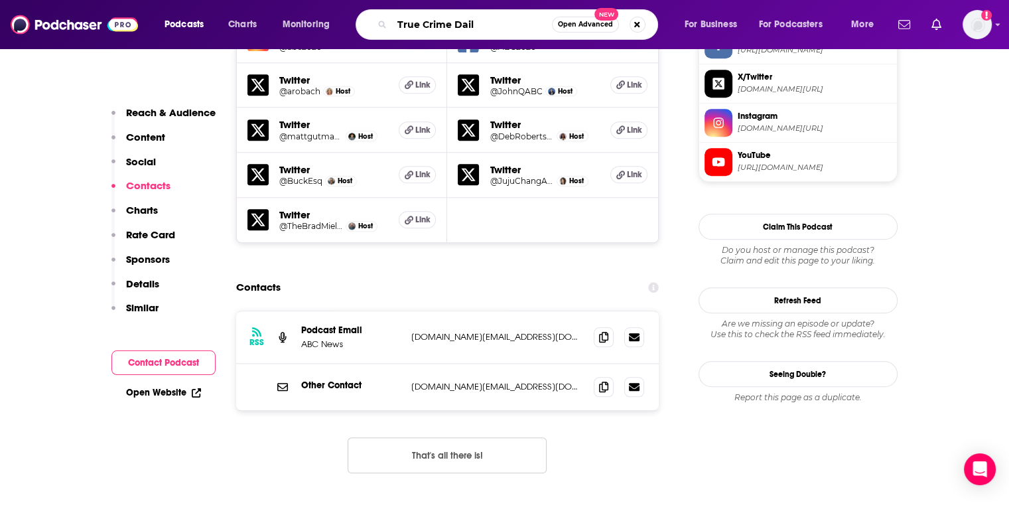
type input "True Crime Daily"
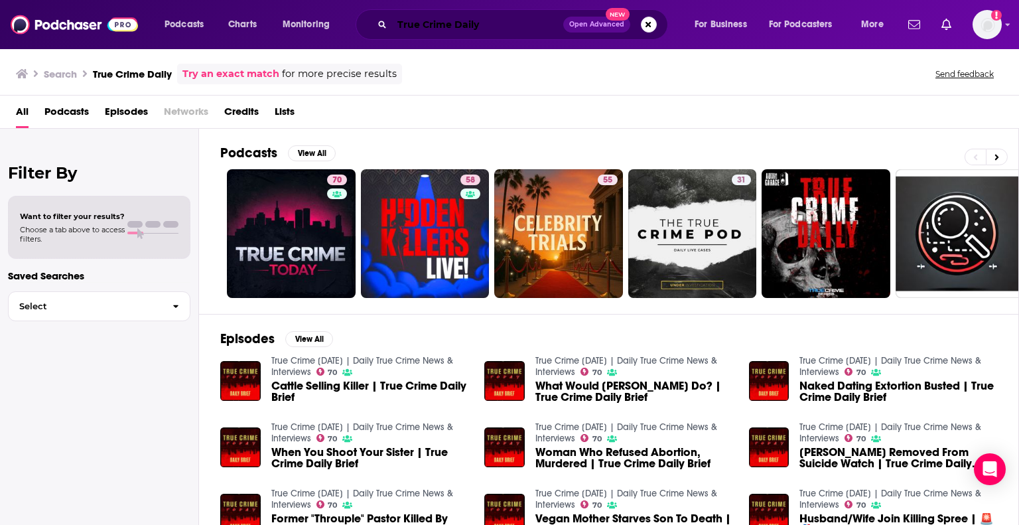
click at [431, 25] on input "True Crime Daily" at bounding box center [477, 24] width 171 height 21
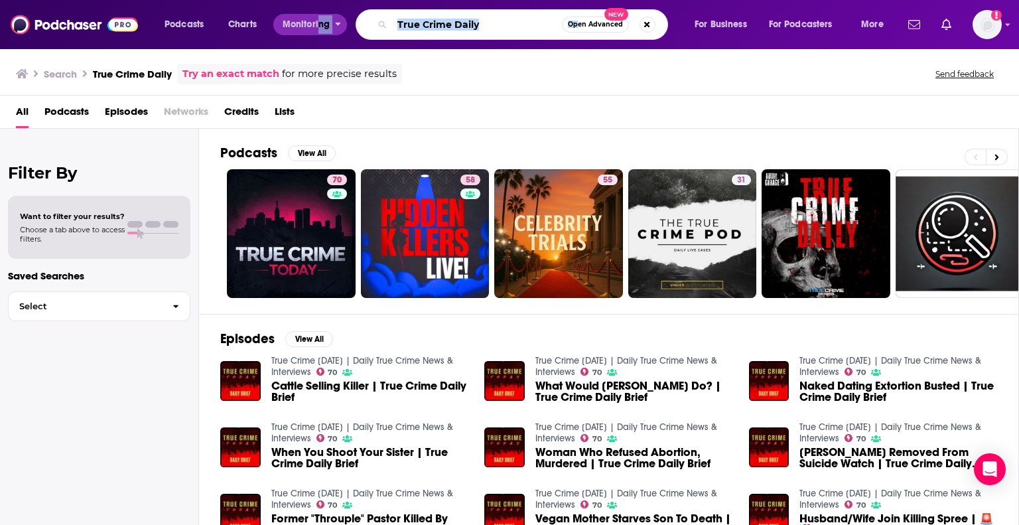
drag, startPoint x: 580, startPoint y: 36, endPoint x: 319, endPoint y: 23, distance: 261.1
click at [319, 23] on div "Podcasts Charts Monitoring True Crime Daily Open Advanced New For Business For …" at bounding box center [525, 24] width 741 height 31
click at [479, 27] on input "True Crime Daily" at bounding box center [477, 24] width 170 height 21
click at [510, 21] on input "True Crime Daily" at bounding box center [477, 24] width 170 height 21
click at [510, 29] on input "True Crime Daily" at bounding box center [477, 24] width 170 height 21
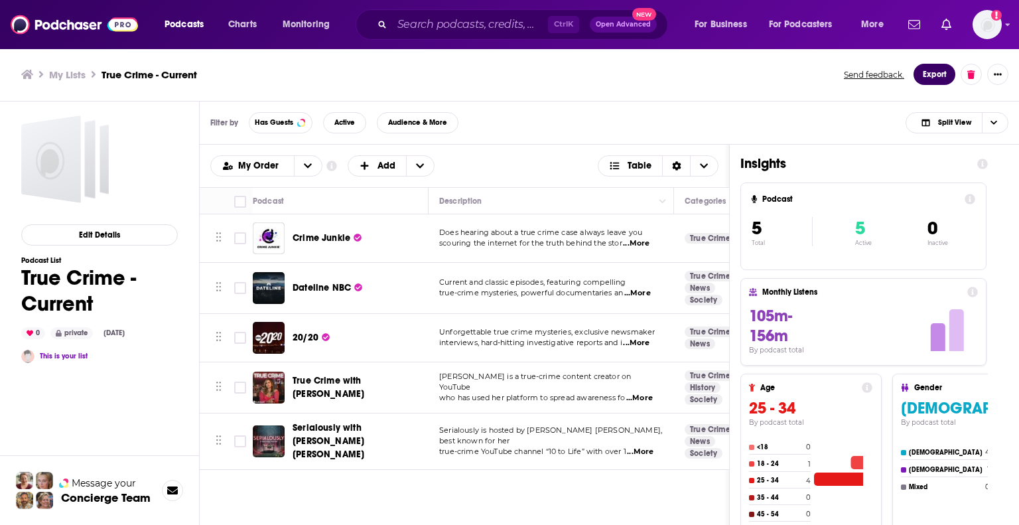
click at [941, 76] on button "Export" at bounding box center [935, 74] width 42 height 21
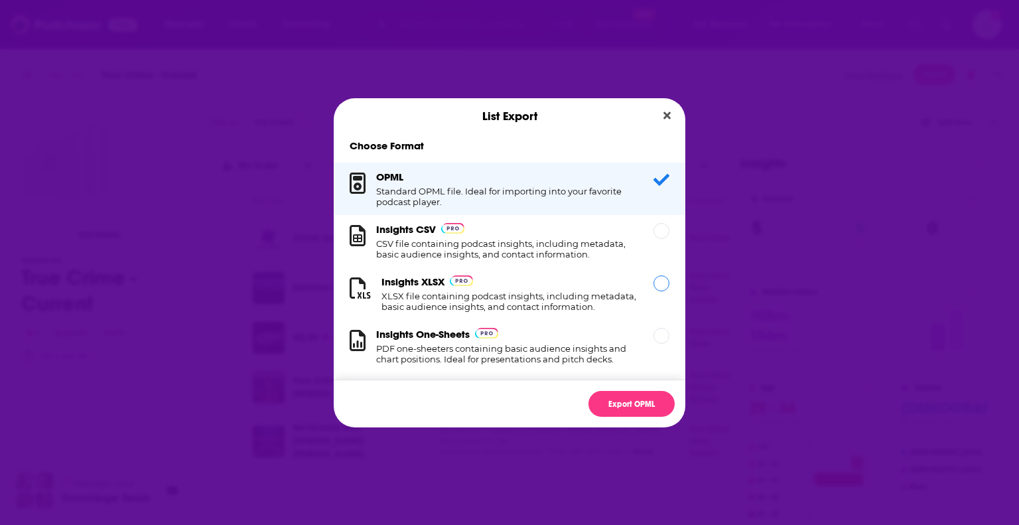
click at [396, 288] on h3 "Insights XLSX" at bounding box center [412, 281] width 63 height 13
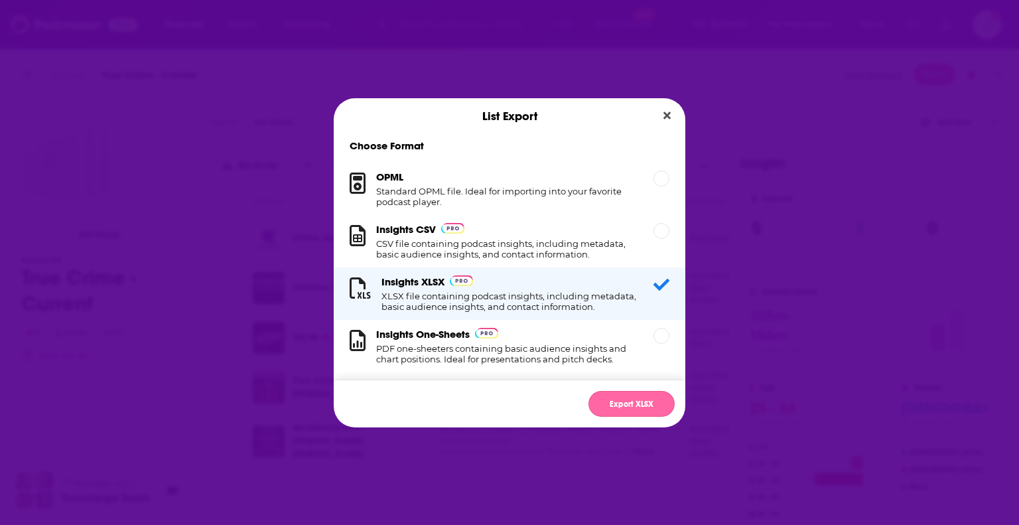
click at [643, 405] on button "Export XLSX" at bounding box center [632, 404] width 86 height 26
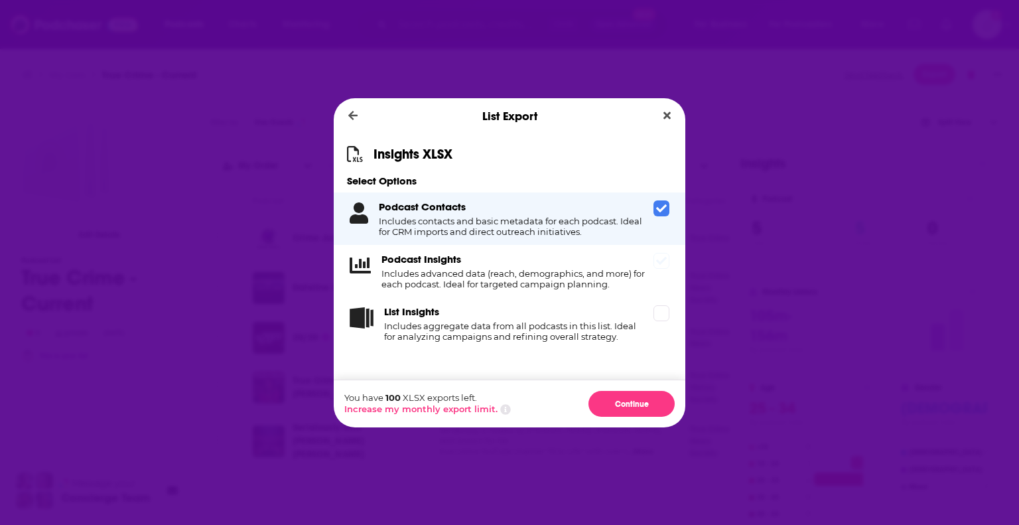
click at [666, 275] on div "Podcast Insights Includes advanced data (reach, demographics, and more) for eac…" at bounding box center [510, 271] width 352 height 52
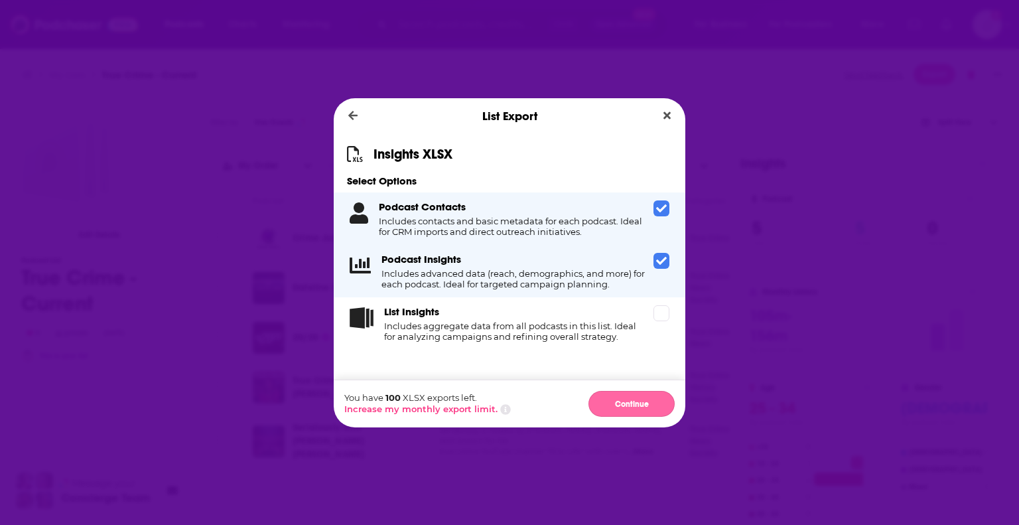
click at [638, 400] on button "Continue" at bounding box center [632, 404] width 86 height 26
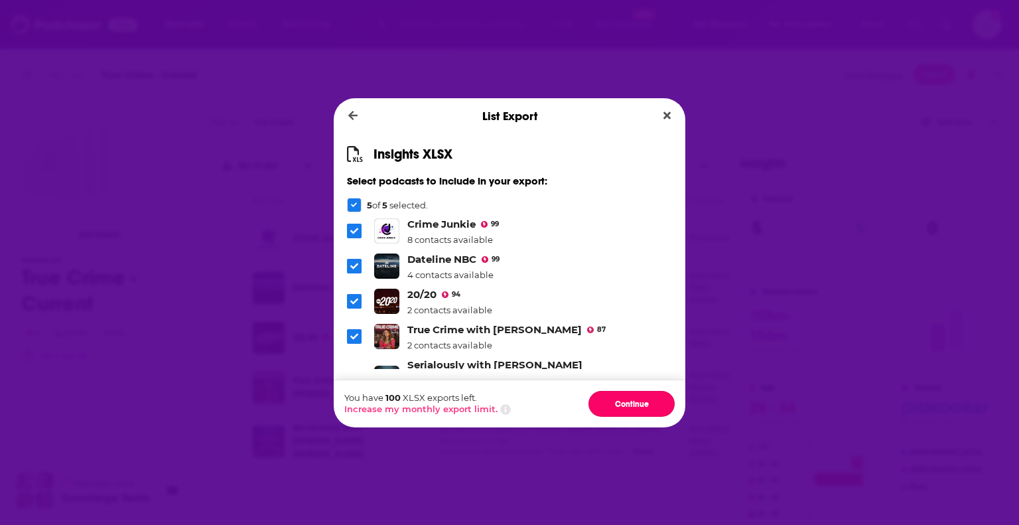
click at [638, 400] on button "Continue" at bounding box center [632, 404] width 86 height 26
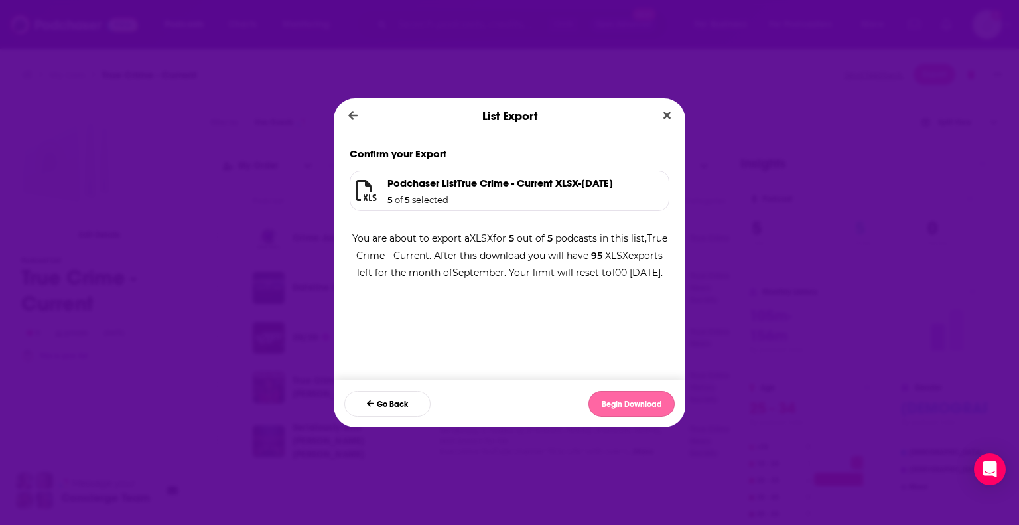
click at [638, 400] on button "Begin Download" at bounding box center [632, 404] width 86 height 26
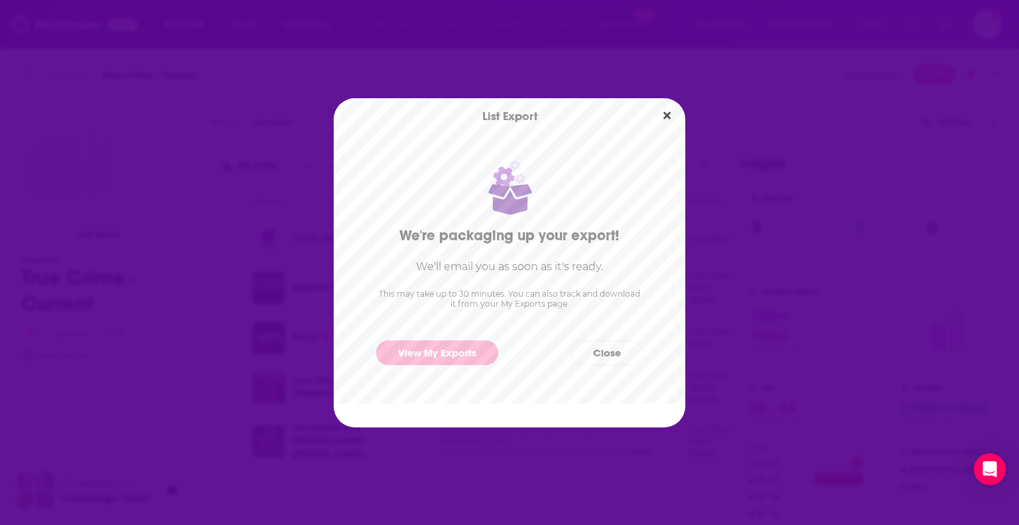
click at [455, 347] on link "View My Exports" at bounding box center [437, 352] width 122 height 25
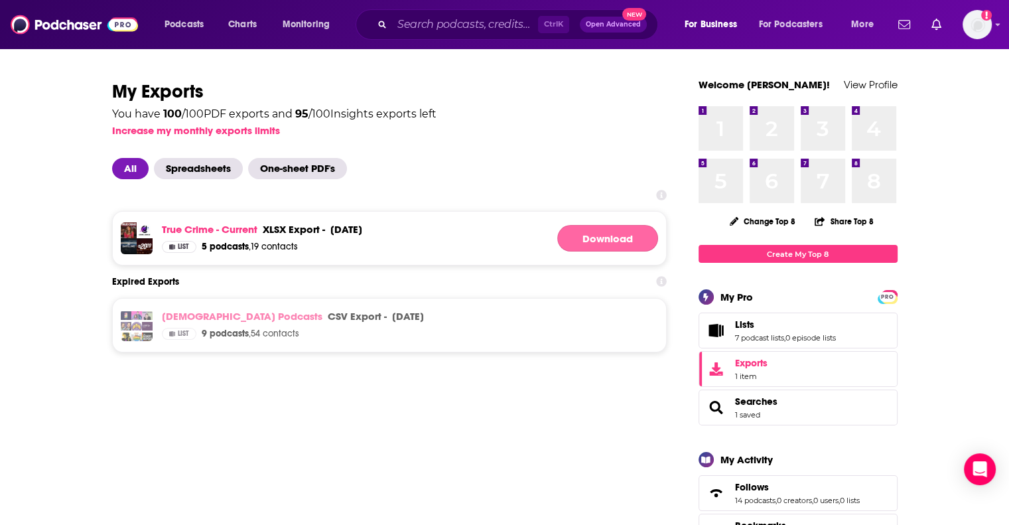
click at [593, 244] on link "Download" at bounding box center [607, 238] width 101 height 27
click at [218, 236] on link "True Crime - Current" at bounding box center [210, 229] width 96 height 13
click at [484, 31] on input "Search podcasts, credits, & more..." at bounding box center [465, 24] width 146 height 21
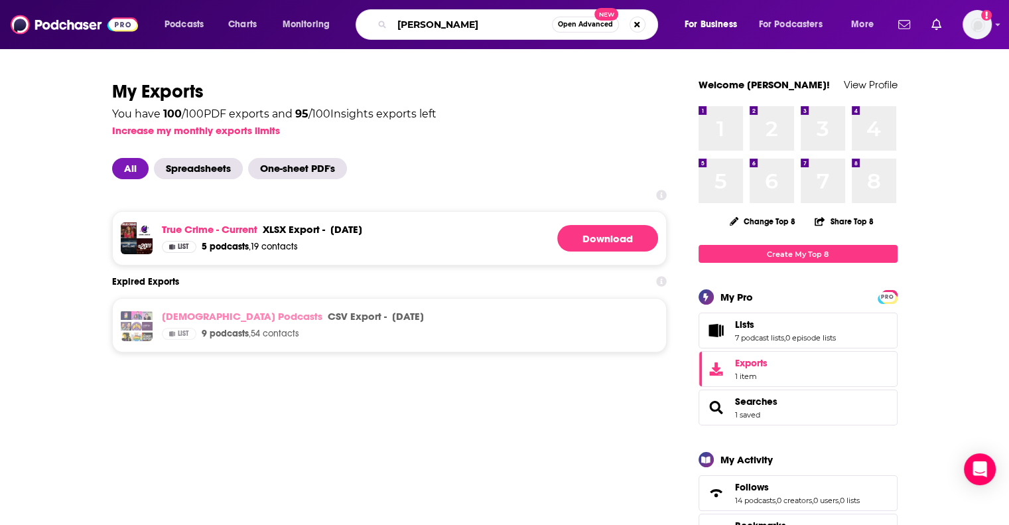
type input "Ana Garcia"
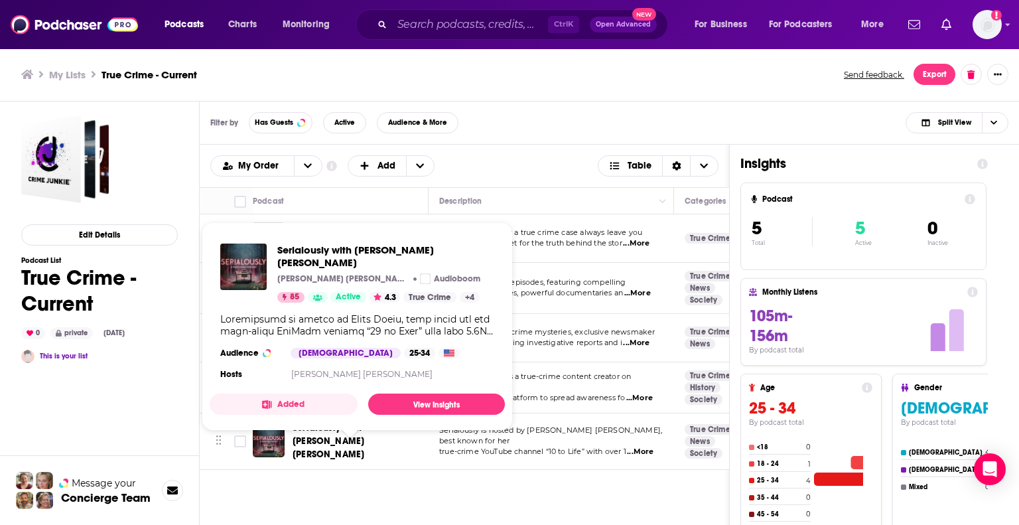
click at [360, 433] on span "Serialously with [PERSON_NAME] [PERSON_NAME]" at bounding box center [329, 441] width 72 height 38
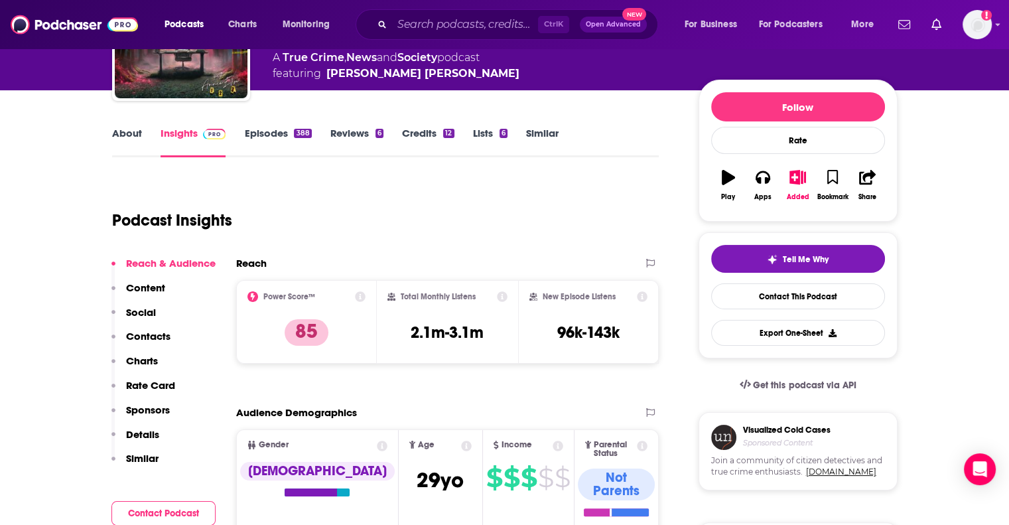
scroll to position [265, 0]
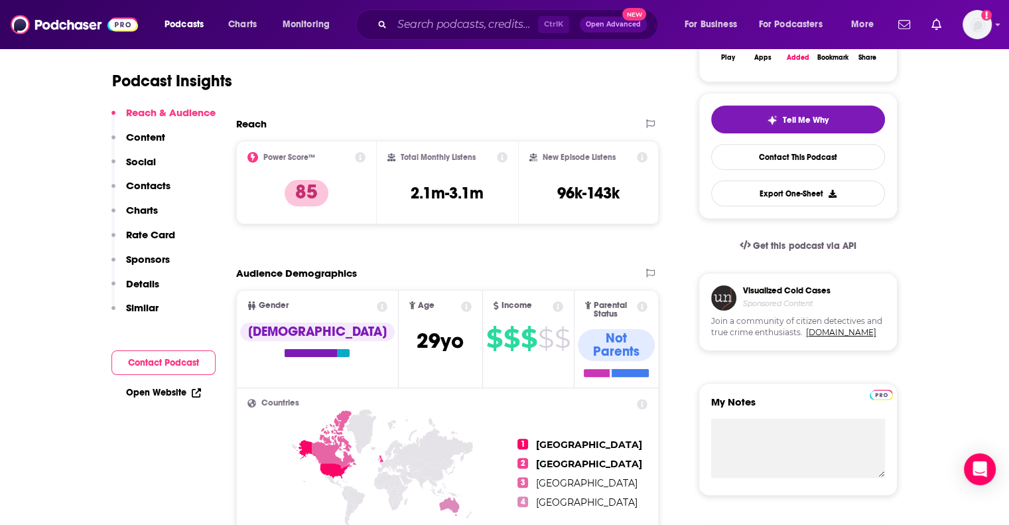
click at [149, 180] on p "Contacts" at bounding box center [148, 185] width 44 height 13
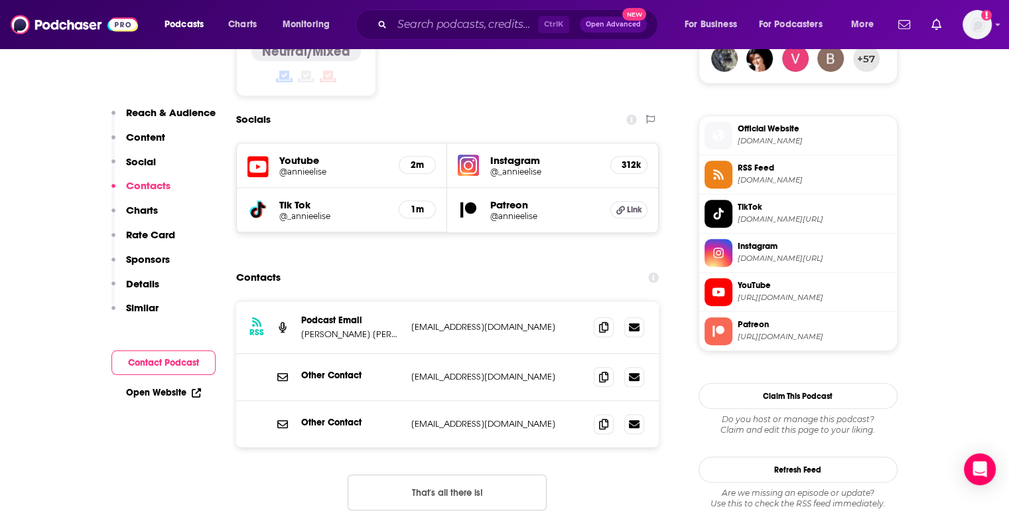
scroll to position [1124, 0]
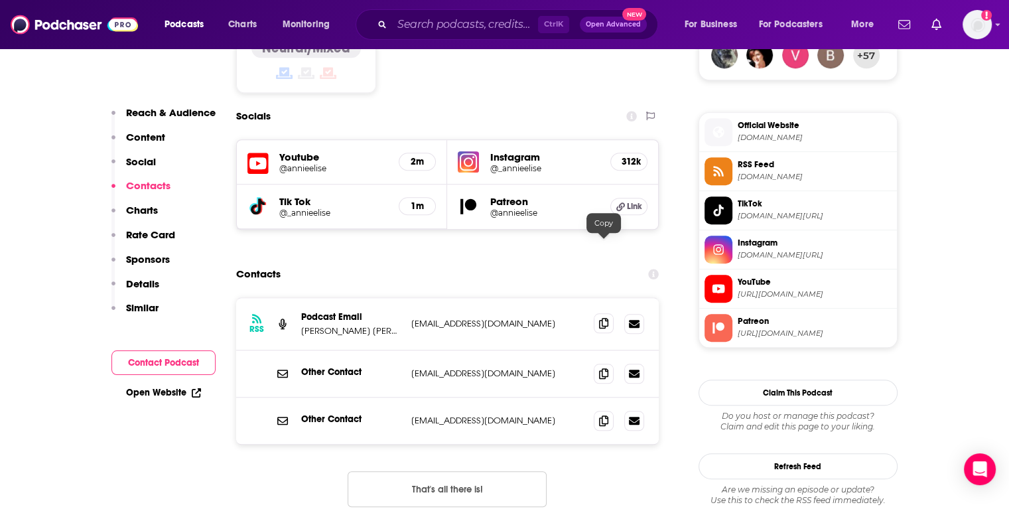
click at [607, 318] on icon at bounding box center [603, 323] width 9 height 11
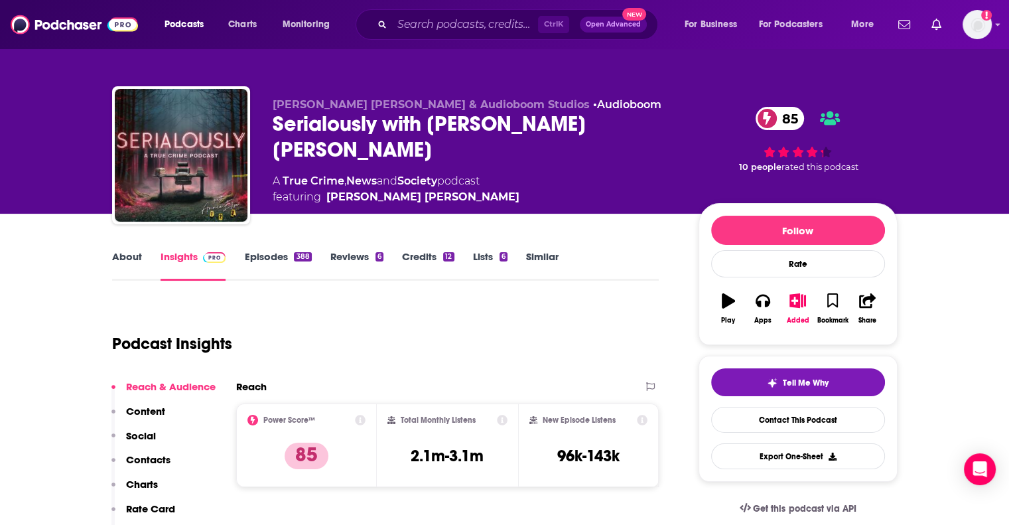
scroll to position [0, 0]
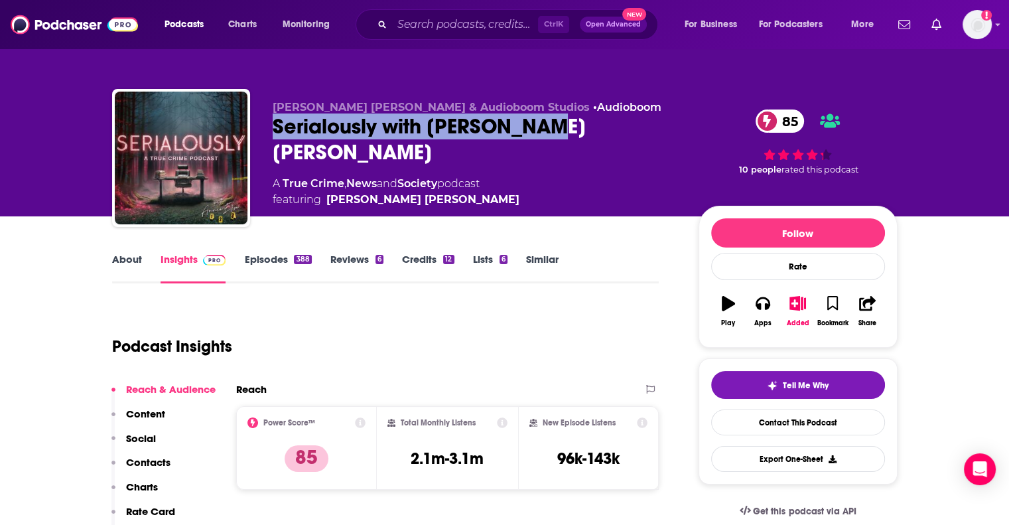
drag, startPoint x: 537, startPoint y: 129, endPoint x: 271, endPoint y: 125, distance: 266.1
click at [271, 125] on div "[PERSON_NAME] [PERSON_NAME] & Audioboom Studios • Audioboom Serialously with [P…" at bounding box center [505, 160] width 786 height 143
copy h2 "Serialously with [PERSON_NAME] [PERSON_NAME]"
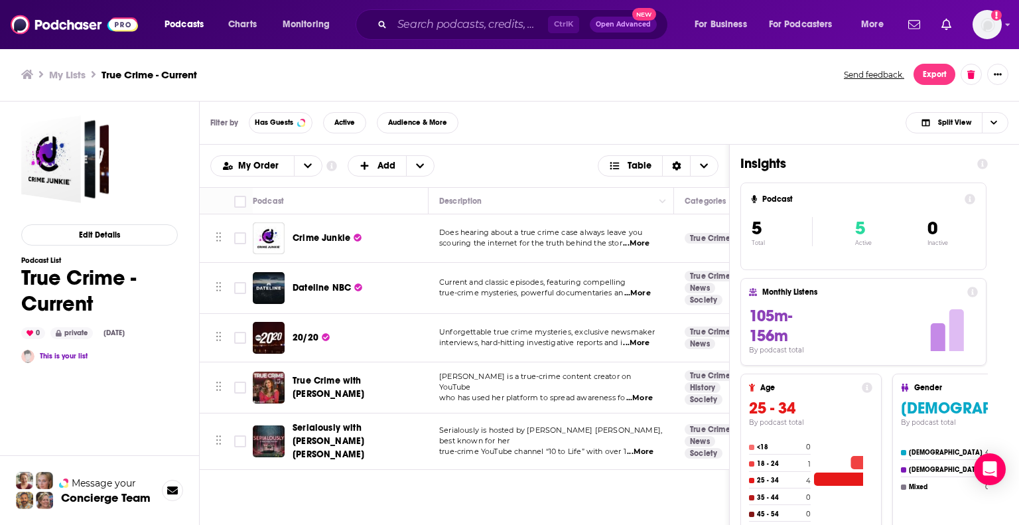
click at [342, 387] on div "Podcasts Charts Monitoring Ctrl K Open Advanced New For Business For Podcasters…" at bounding box center [509, 262] width 1019 height 525
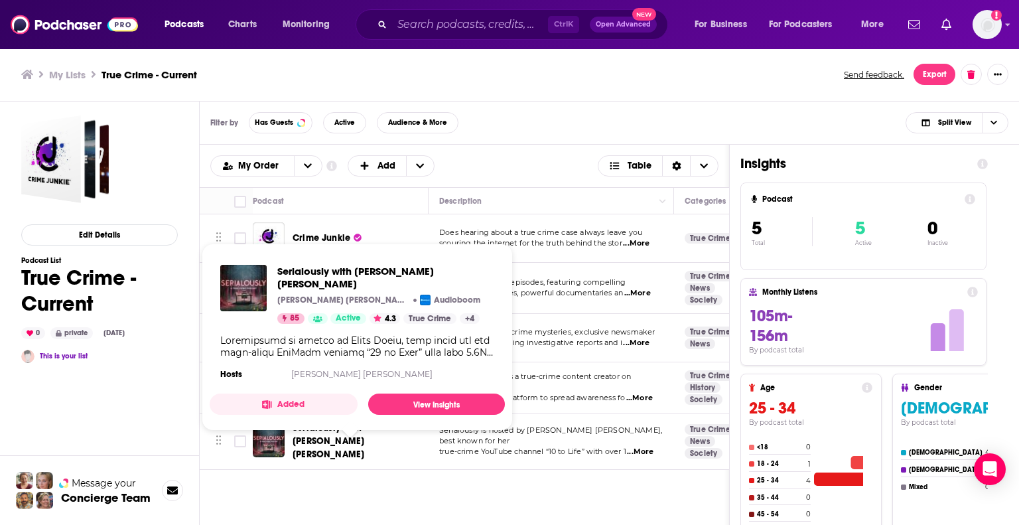
click at [349, 432] on span "Serialously with [PERSON_NAME] [PERSON_NAME]" at bounding box center [329, 441] width 72 height 38
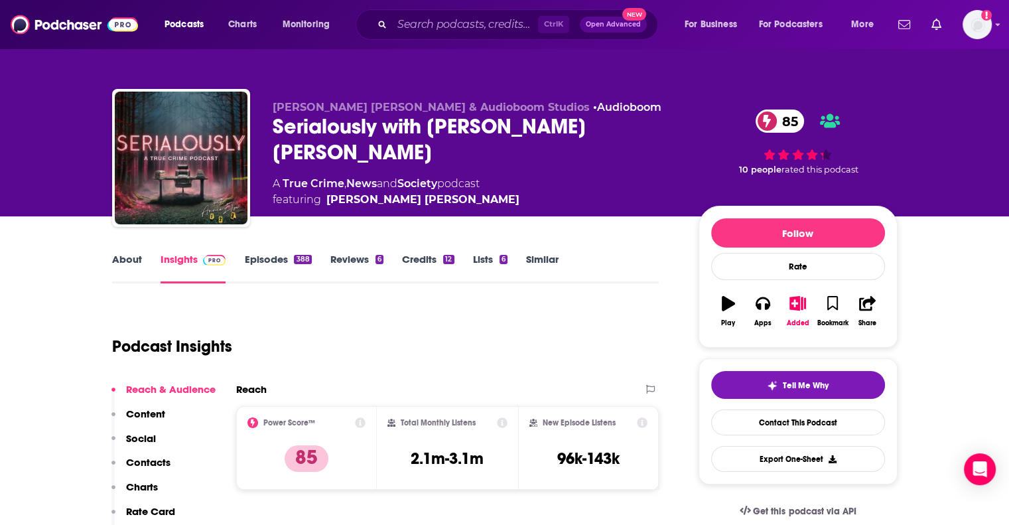
click at [331, 177] on link "True Crime" at bounding box center [314, 183] width 62 height 13
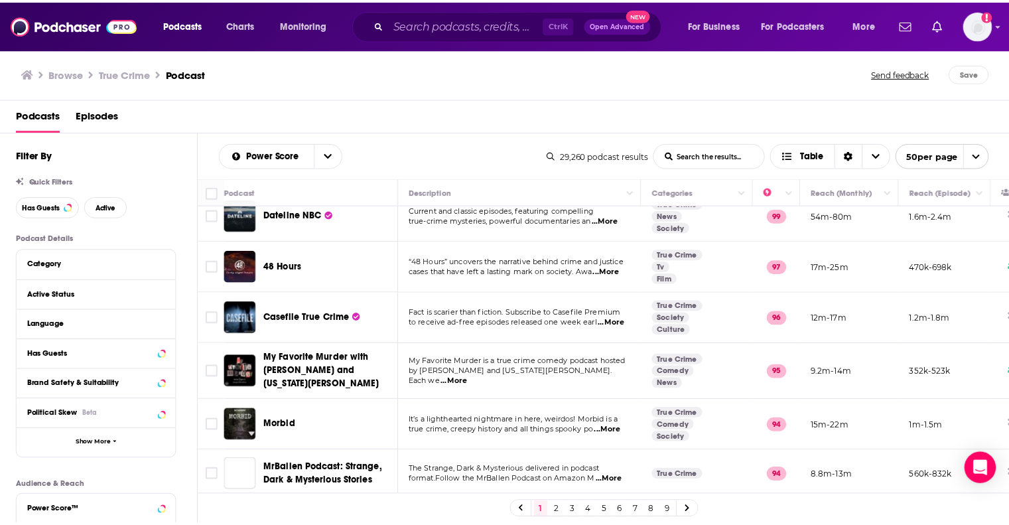
scroll to position [199, 0]
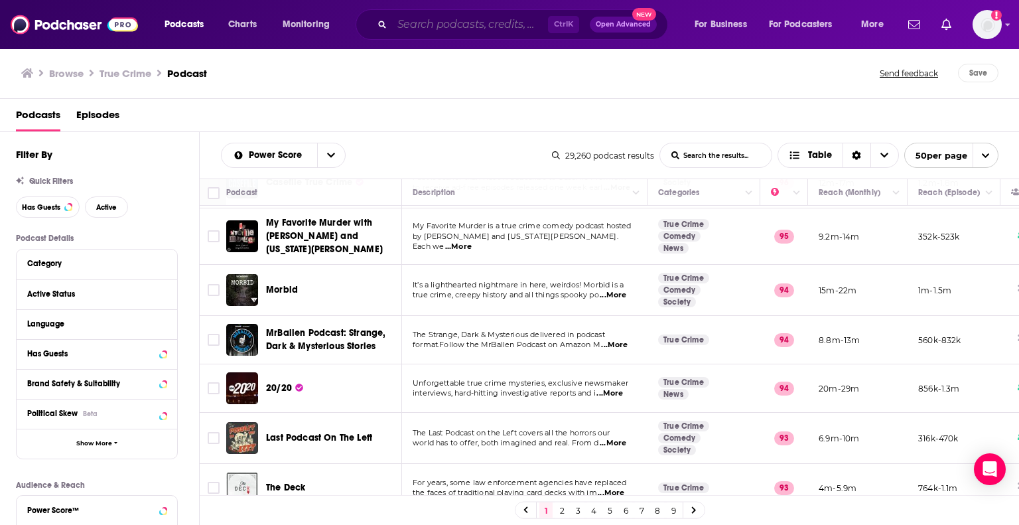
click at [468, 30] on input "Search podcasts, credits, & more..." at bounding box center [470, 24] width 156 height 21
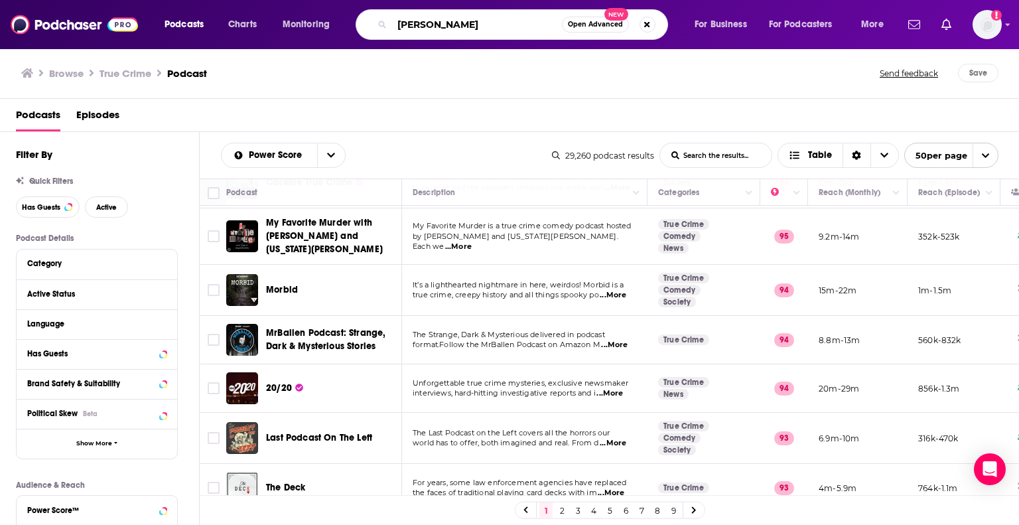
type input "[PERSON_NAME]"
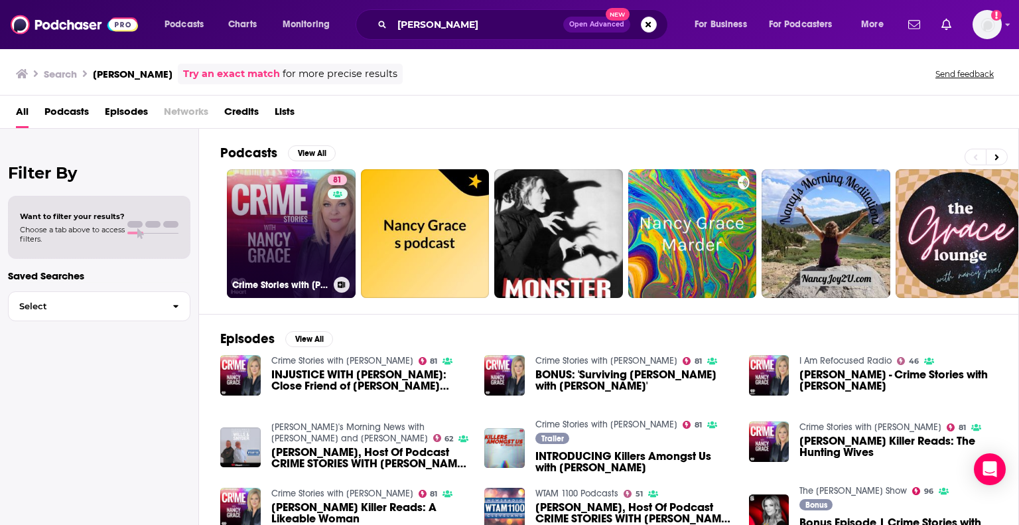
click at [291, 231] on link "81 Crime Stories with [PERSON_NAME]" at bounding box center [291, 233] width 129 height 129
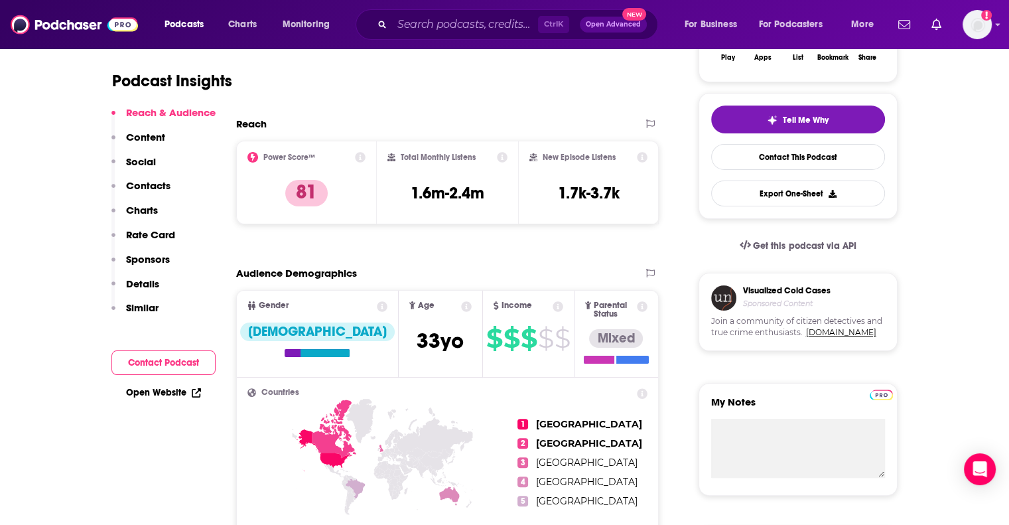
scroll to position [133, 0]
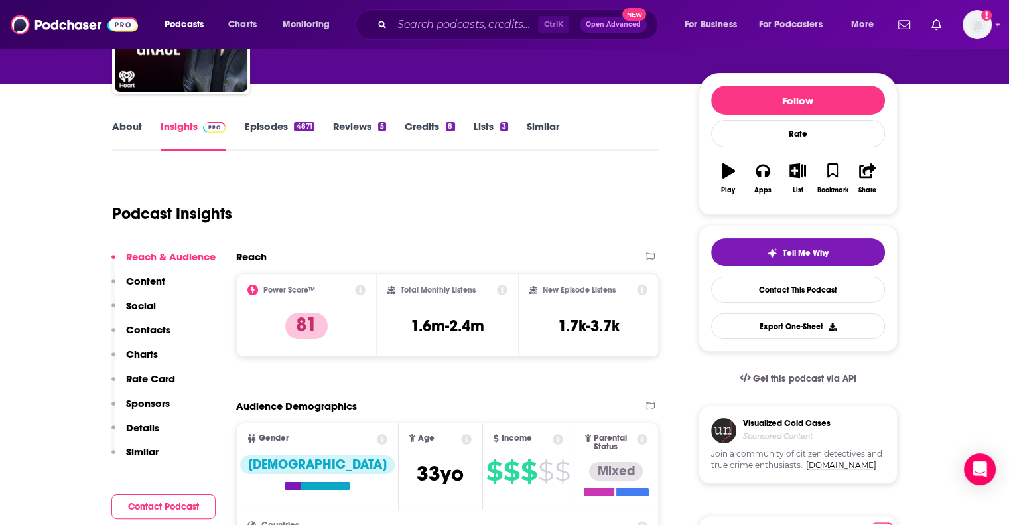
click at [143, 325] on p "Contacts" at bounding box center [148, 329] width 44 height 13
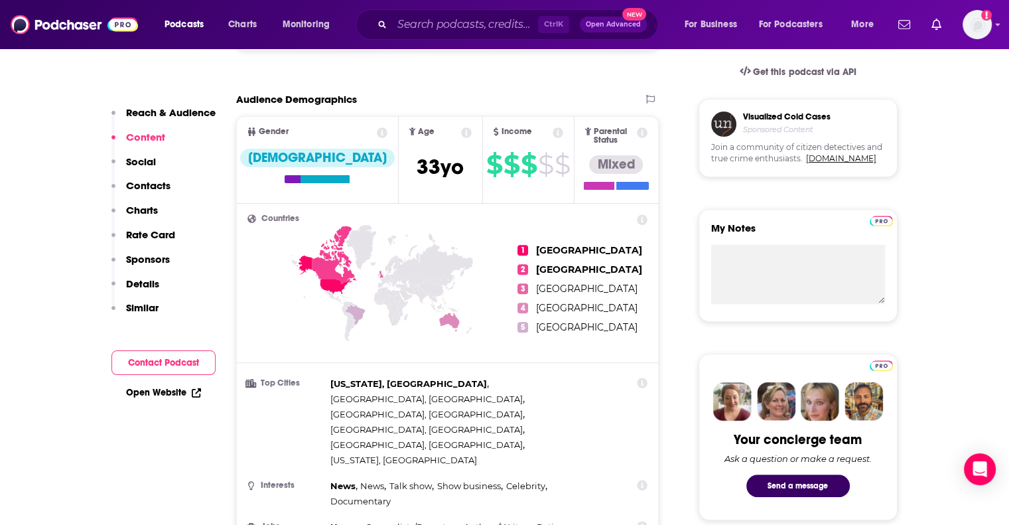
scroll to position [41, 0]
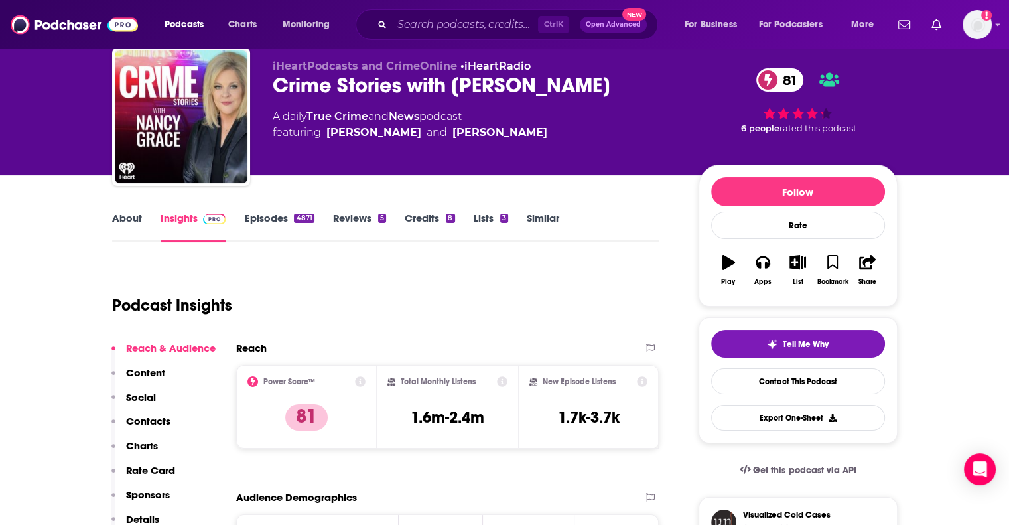
click at [135, 421] on p "Contacts" at bounding box center [148, 421] width 44 height 13
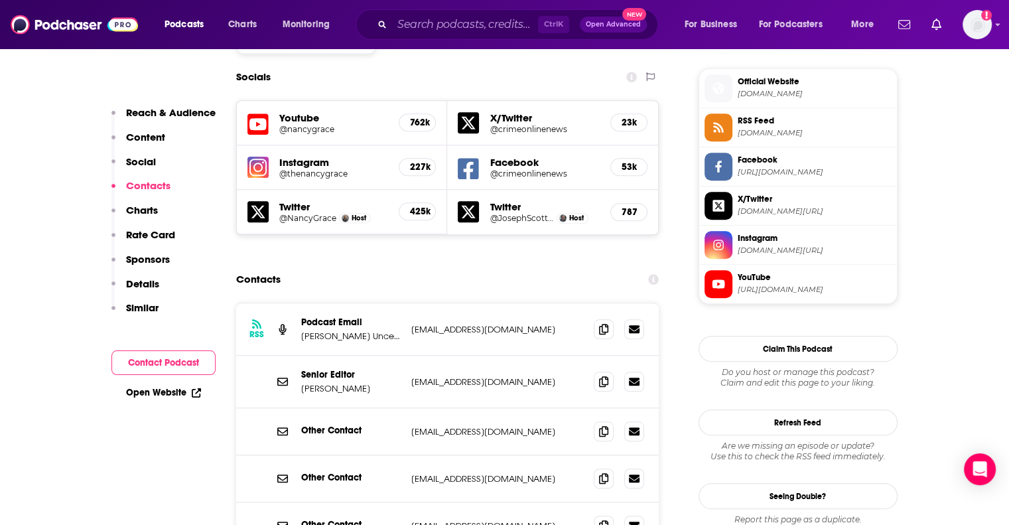
scroll to position [1169, 0]
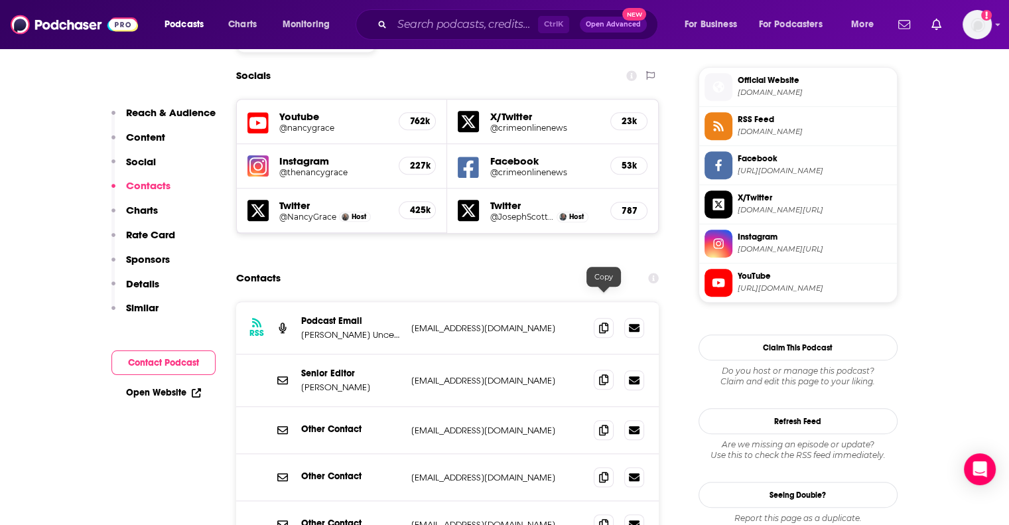
click at [608, 374] on icon at bounding box center [603, 379] width 9 height 11
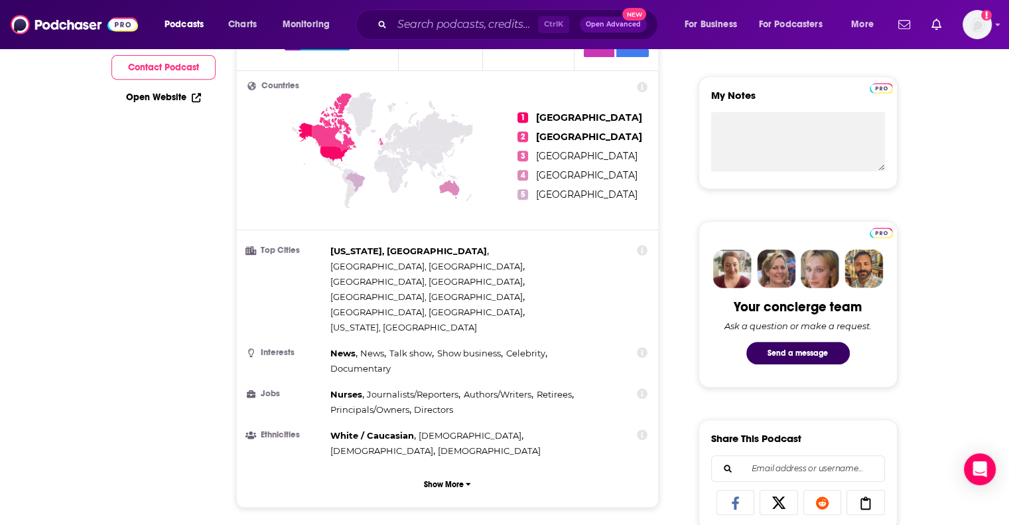
scroll to position [41, 0]
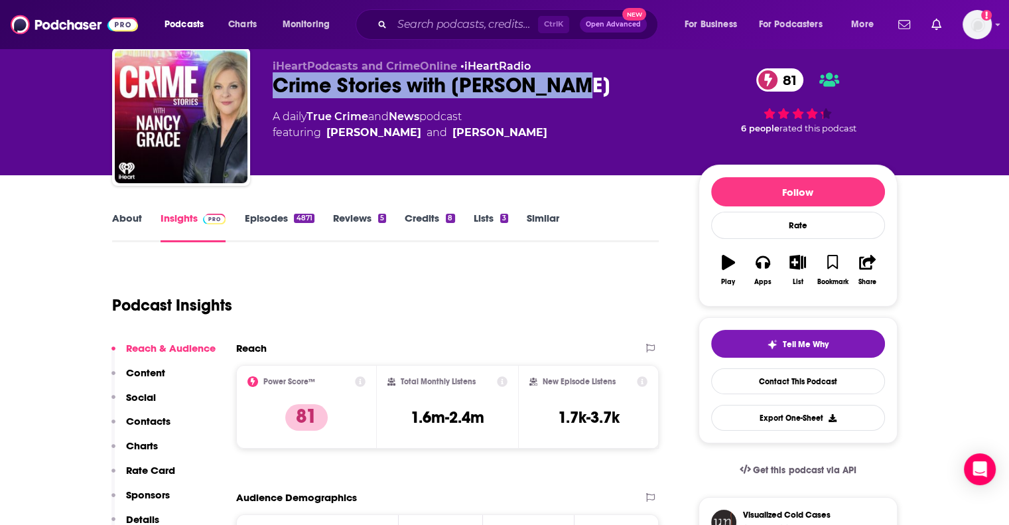
drag, startPoint x: 596, startPoint y: 87, endPoint x: 276, endPoint y: 80, distance: 319.9
click at [276, 80] on div "Crime Stories with [PERSON_NAME] 81" at bounding box center [475, 85] width 405 height 26
copy h2 "Crime Stories with [PERSON_NAME]"
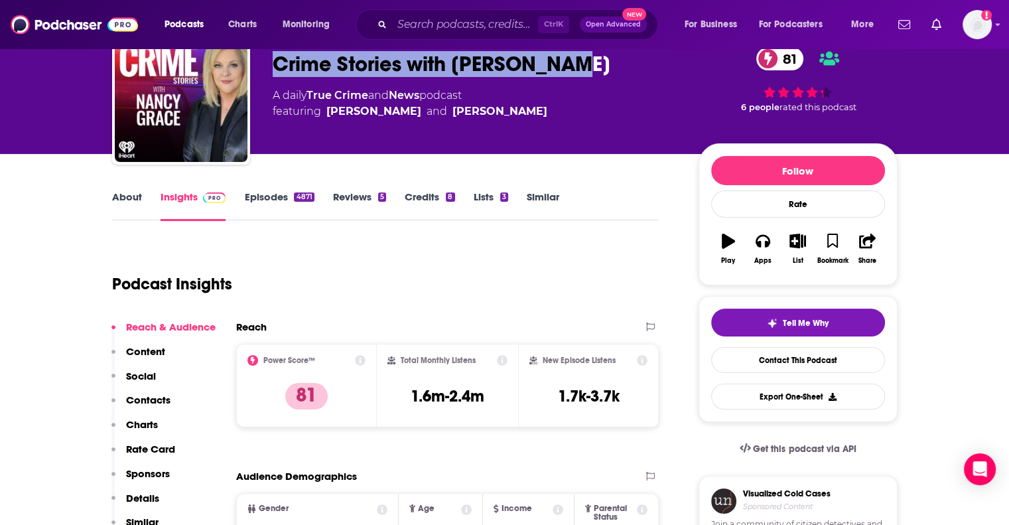
scroll to position [68, 0]
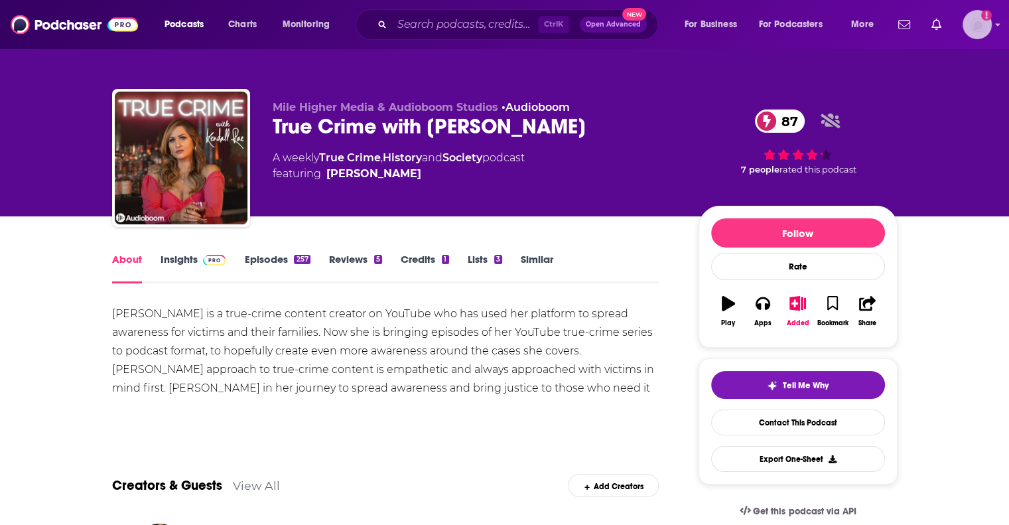
click at [968, 29] on img "Logged in as putnampublicity" at bounding box center [977, 24] width 29 height 29
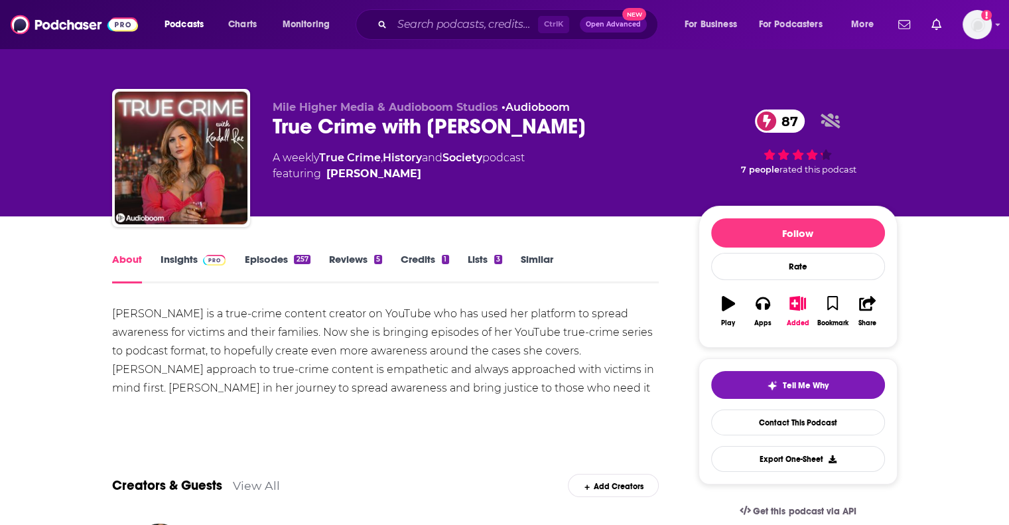
click at [320, 133] on div "True Crime with Kendall Rae 87" at bounding box center [475, 126] width 405 height 26
click at [372, 115] on div "True Crime with Kendall Rae 87" at bounding box center [475, 126] width 405 height 26
click at [374, 125] on div "True Crime with Kendall Rae 87" at bounding box center [475, 126] width 405 height 26
click at [178, 260] on link "Insights" at bounding box center [194, 268] width 66 height 31
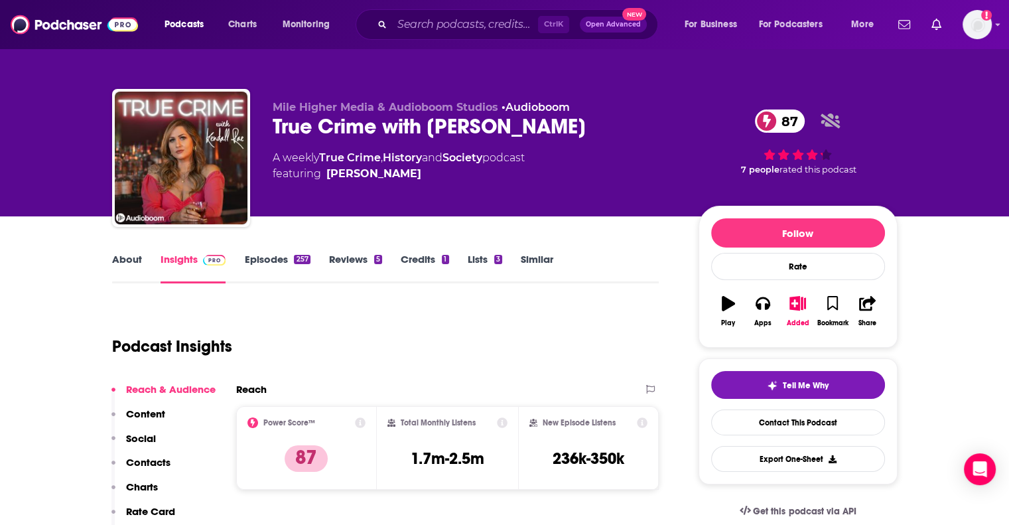
click at [144, 465] on p "Contacts" at bounding box center [148, 462] width 44 height 13
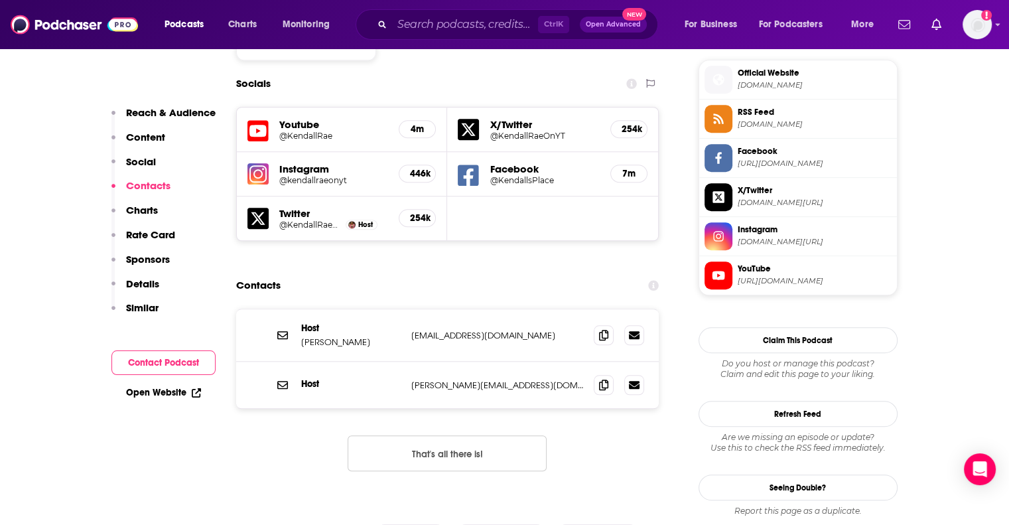
scroll to position [1184, 0]
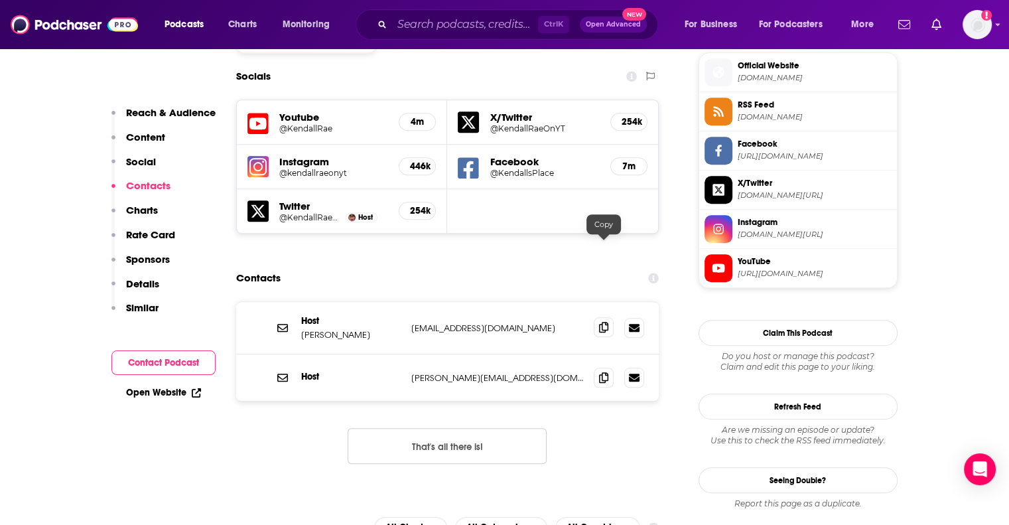
click at [607, 322] on icon at bounding box center [603, 327] width 9 height 11
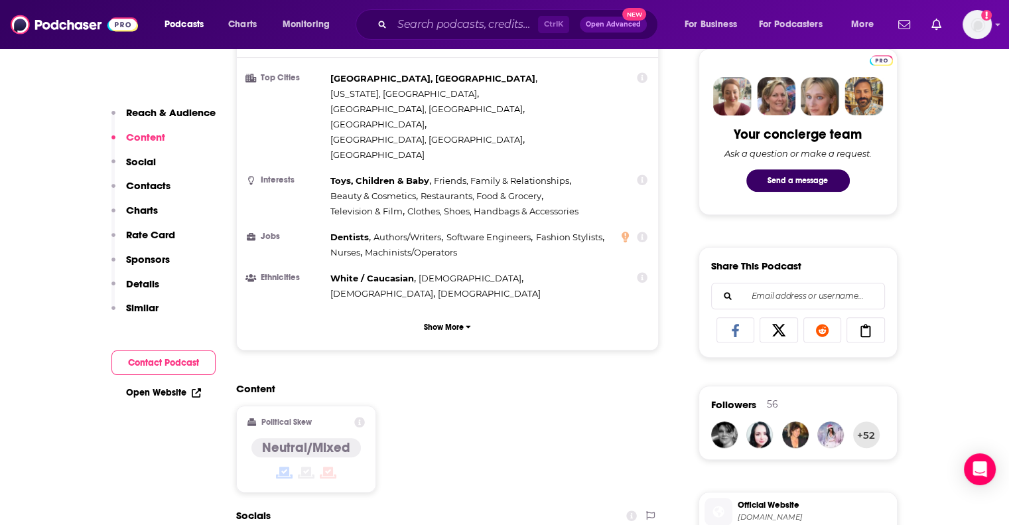
scroll to position [719, 0]
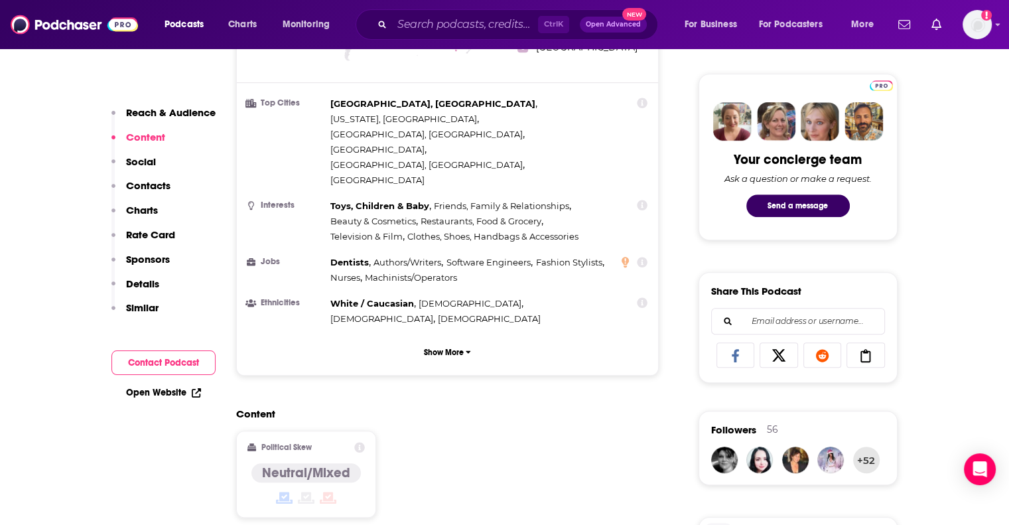
click at [153, 184] on p "Contacts" at bounding box center [148, 185] width 44 height 13
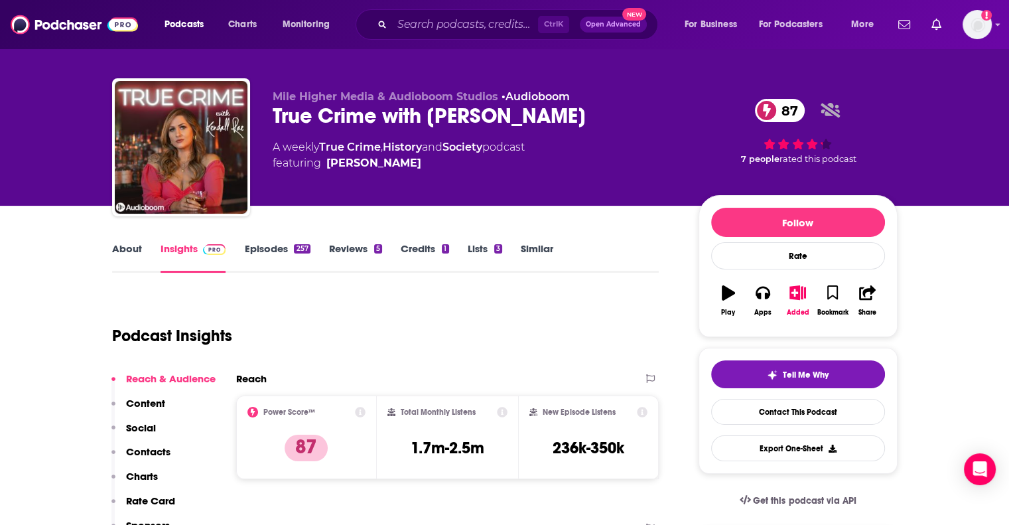
scroll to position [0, 0]
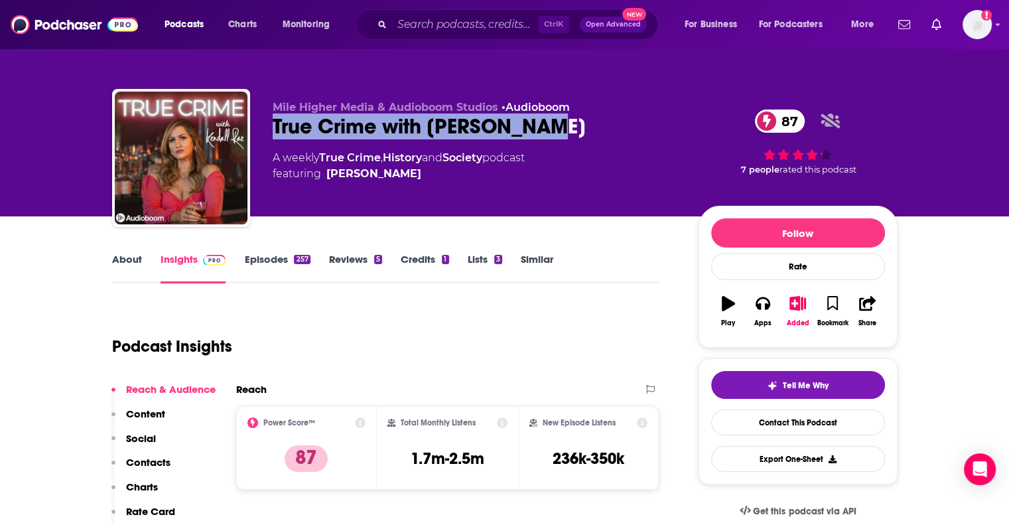
drag, startPoint x: 555, startPoint y: 133, endPoint x: 253, endPoint y: 130, distance: 301.9
click at [253, 130] on div "Mile Higher Media & Audioboom Studios • Audioboom True Crime with Kendall Rae 8…" at bounding box center [505, 160] width 786 height 143
copy h2 "True Crime with [PERSON_NAME]"
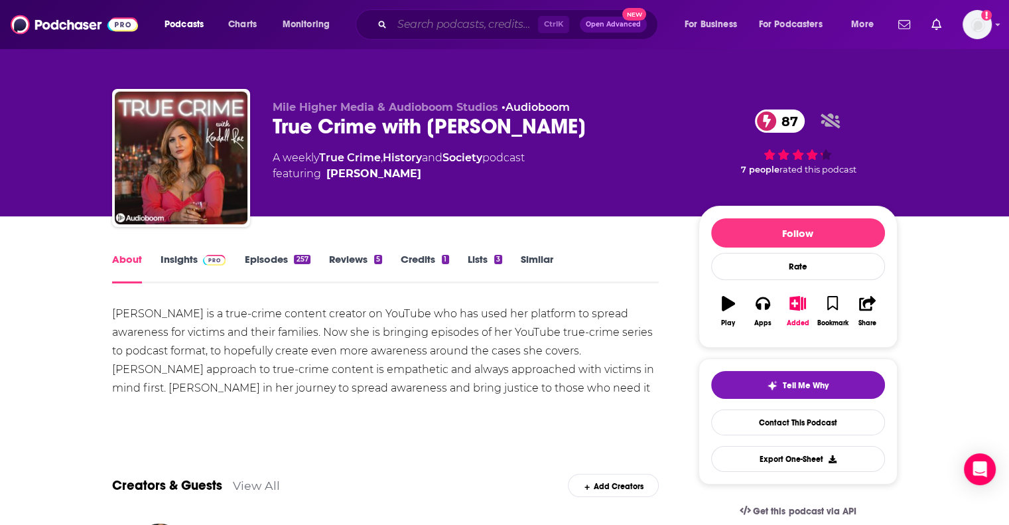
click at [403, 15] on input "Search podcasts, credits, & more..." at bounding box center [465, 24] width 146 height 21
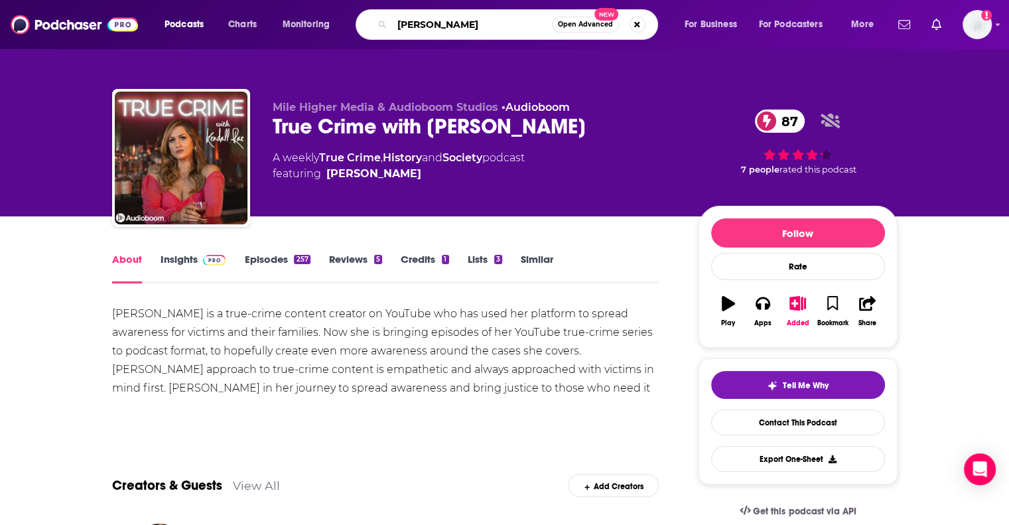
type input "Vinnie Politan"
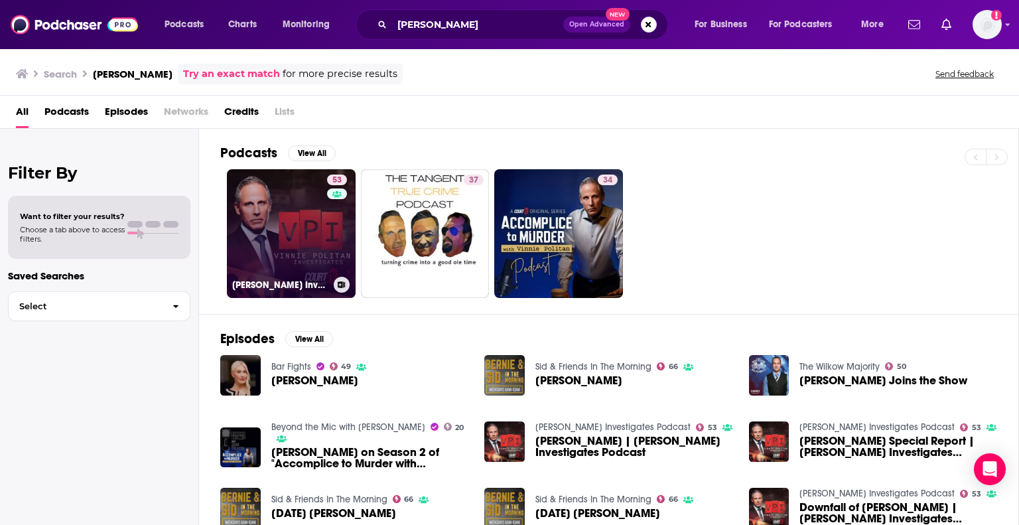
click at [288, 195] on link "53 Vinnie Politan Investigates Podcast" at bounding box center [291, 233] width 129 height 129
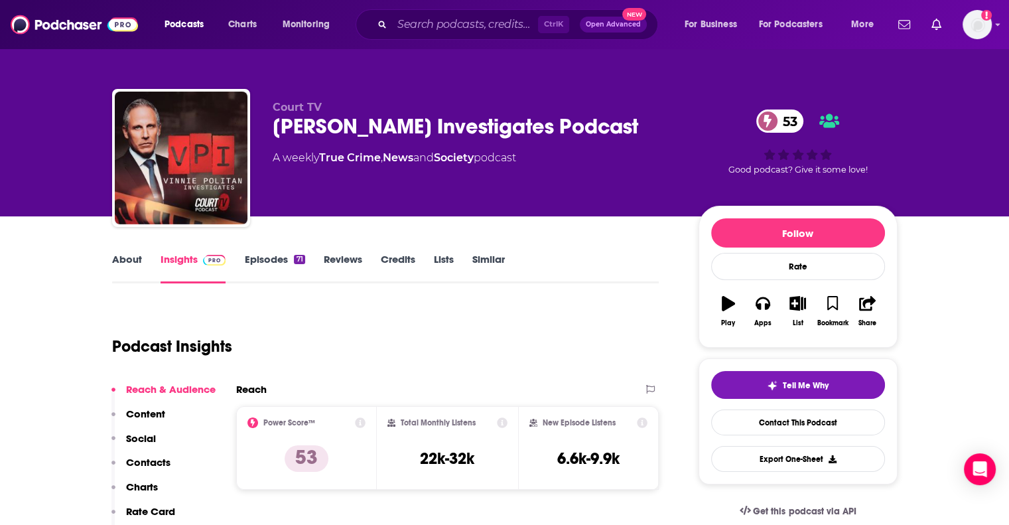
click at [146, 460] on p "Contacts" at bounding box center [148, 462] width 44 height 13
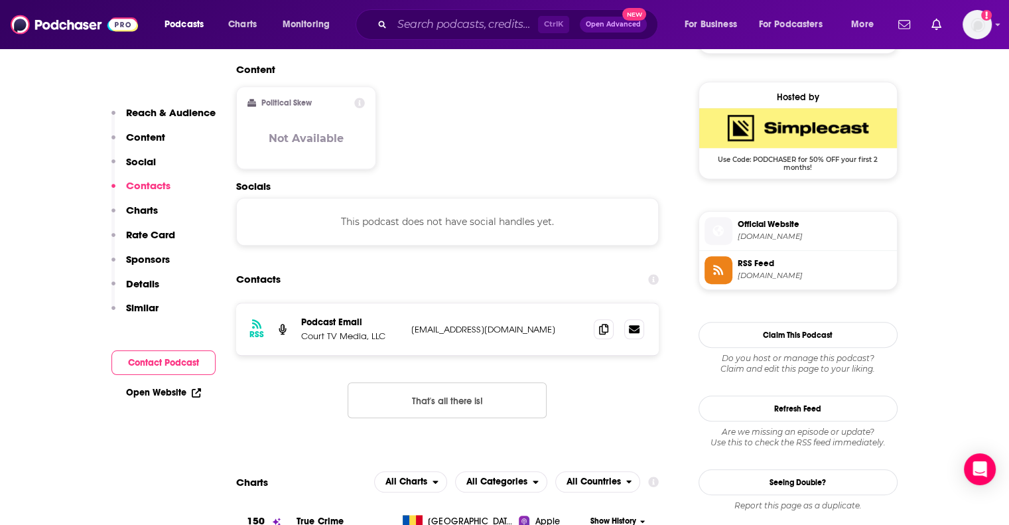
scroll to position [982, 0]
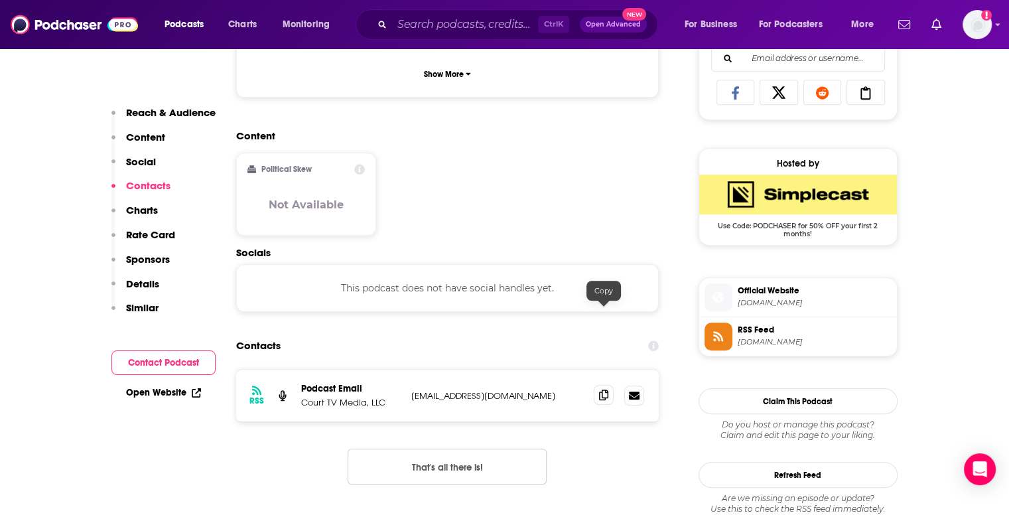
click at [607, 389] on icon at bounding box center [603, 394] width 9 height 11
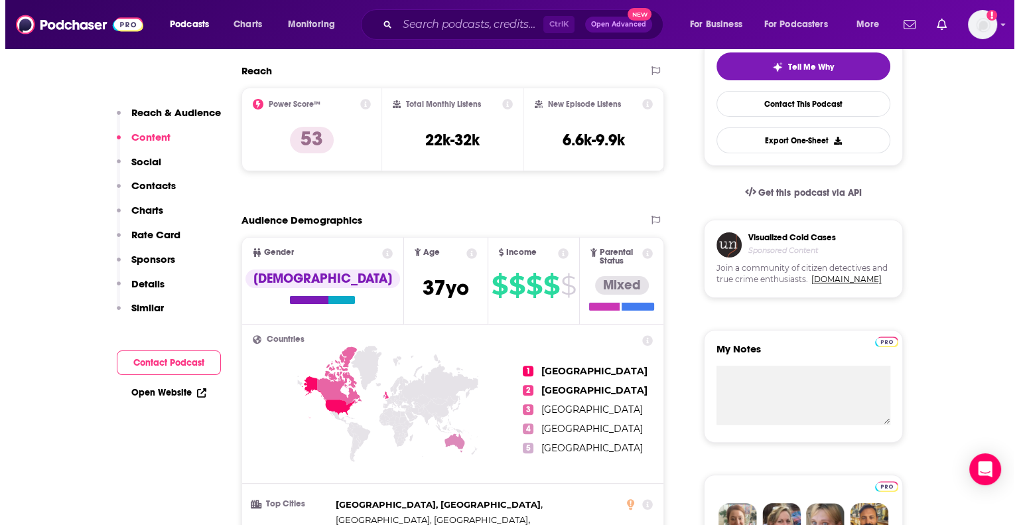
scroll to position [0, 0]
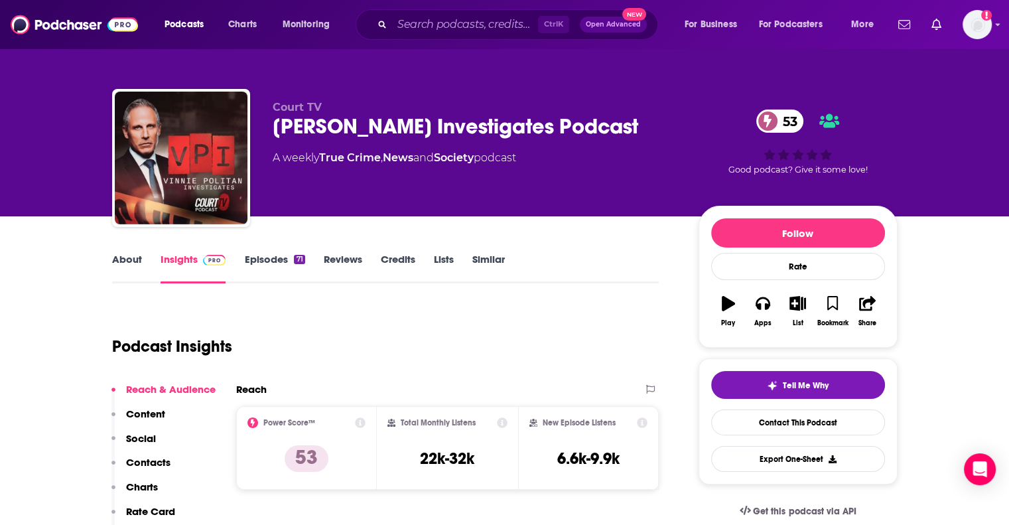
drag, startPoint x: 629, startPoint y: 129, endPoint x: 274, endPoint y: 115, distance: 355.2
click at [274, 115] on div "Vinnie Politan Investigates Podcast 53" at bounding box center [475, 126] width 405 height 26
copy h2 "Vinnie Politan Investigates Podcast"
click at [401, 30] on input "Search podcasts, credits, & more..." at bounding box center [465, 24] width 146 height 21
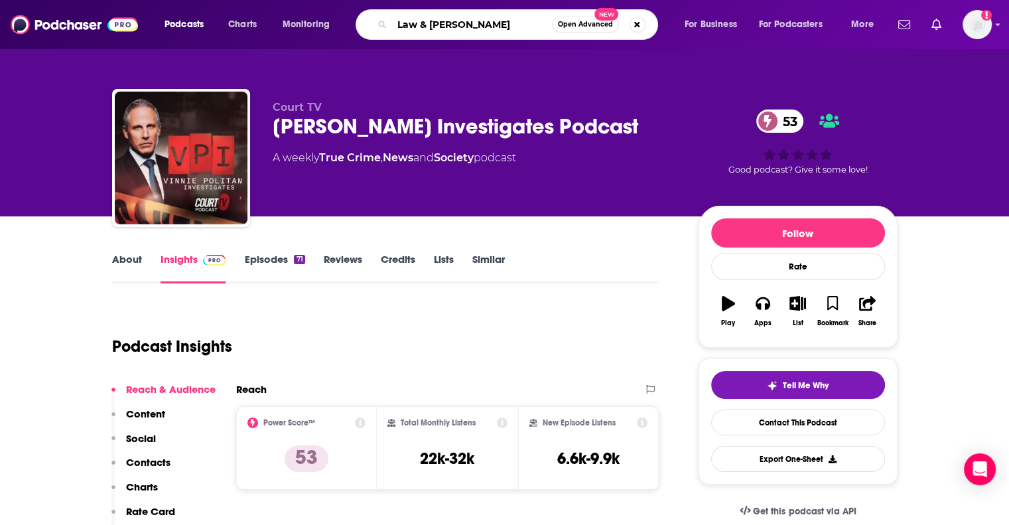
type input "Law & Crime"
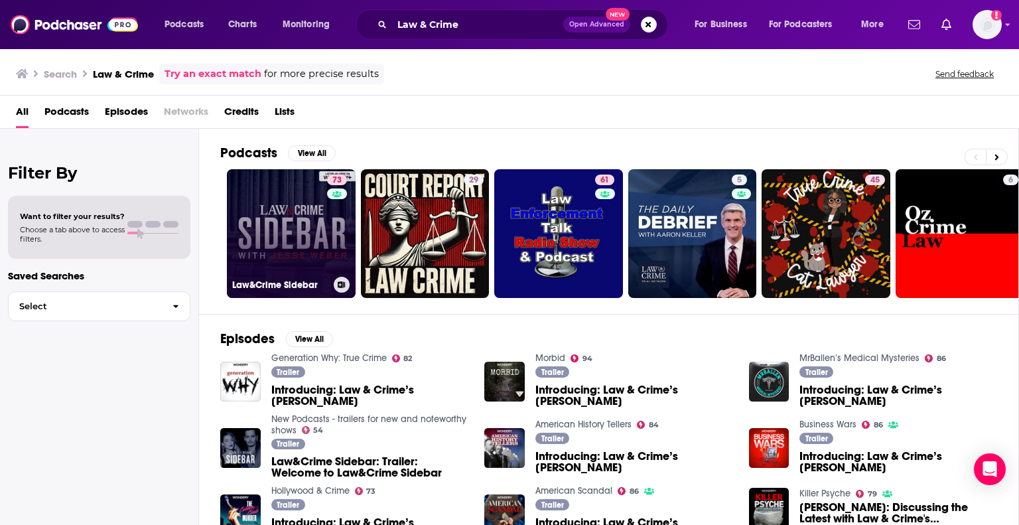
click at [308, 216] on link "73 Law&Crime Sidebar" at bounding box center [291, 233] width 129 height 129
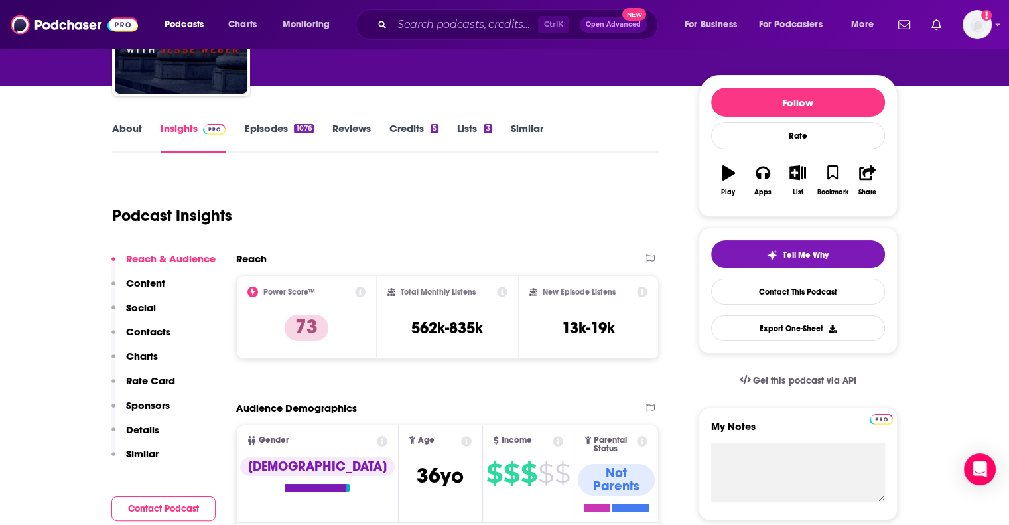
scroll to position [133, 0]
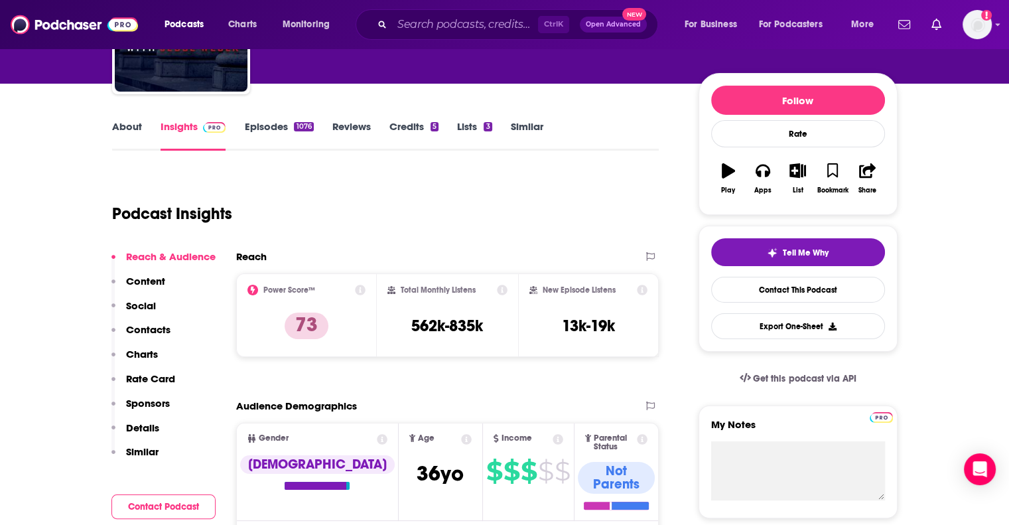
click at [143, 328] on p "Contacts" at bounding box center [148, 329] width 44 height 13
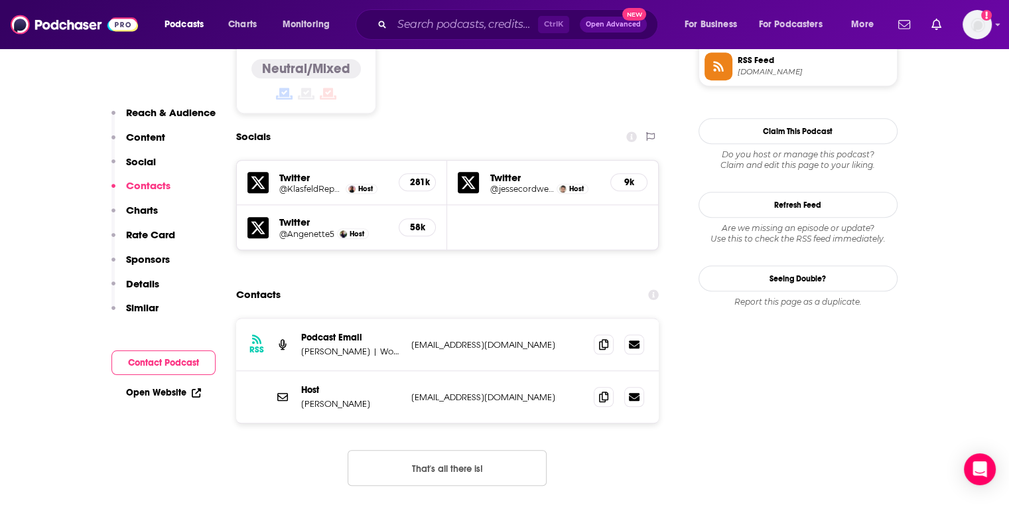
scroll to position [1124, 0]
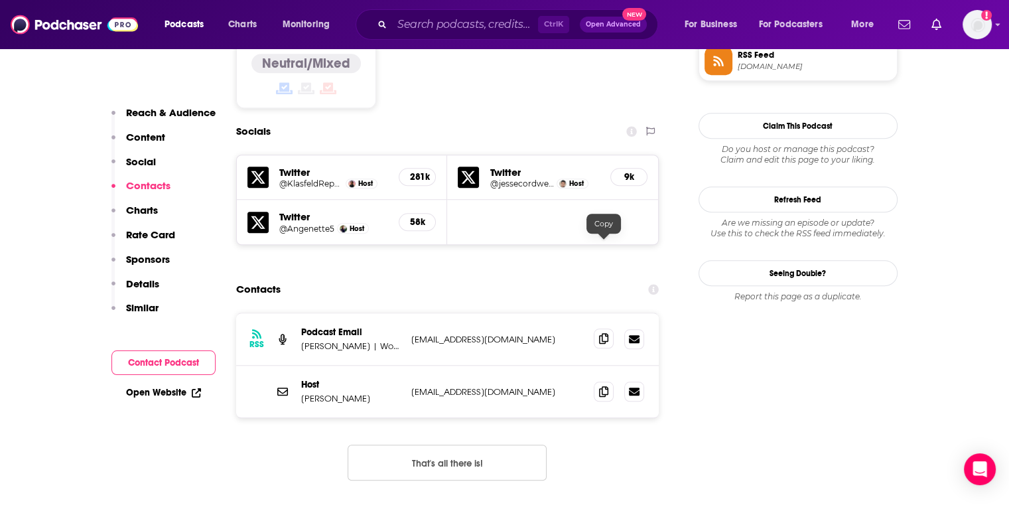
click at [606, 333] on icon at bounding box center [603, 338] width 9 height 11
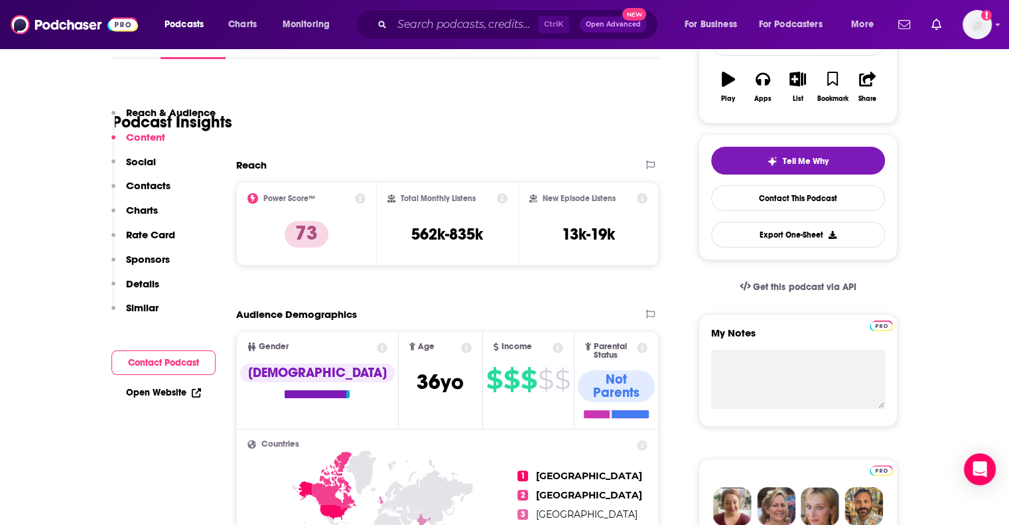
scroll to position [0, 0]
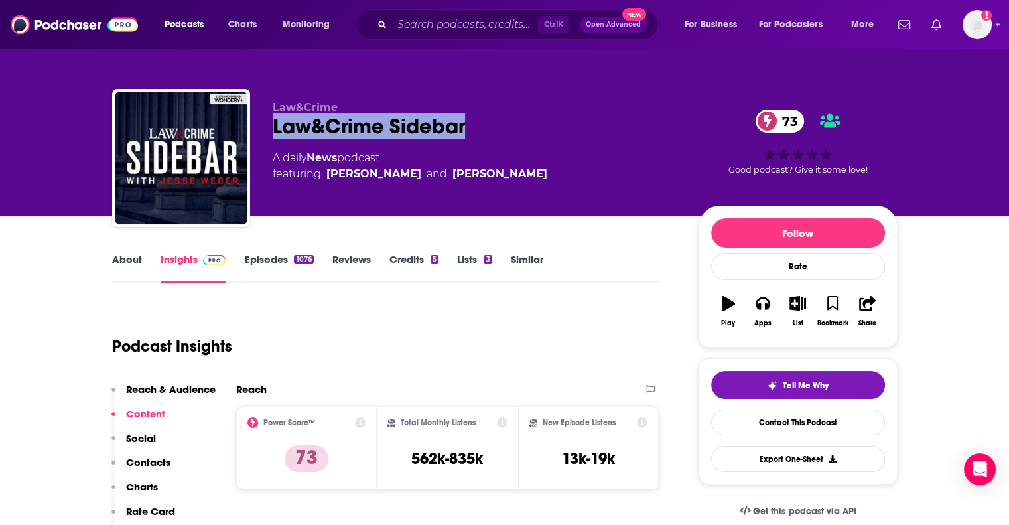
drag, startPoint x: 490, startPoint y: 121, endPoint x: 263, endPoint y: 126, distance: 226.3
click at [263, 126] on div "Law&Crime Law&Crime Sidebar 73 A daily News podcast featuring Jesse Weber and A…" at bounding box center [505, 160] width 786 height 143
copy h2 "Law&Crime Sidebar"
drag, startPoint x: 531, startPoint y: 175, endPoint x: 325, endPoint y: 186, distance: 206.0
click at [325, 186] on div "Law&Crime Law&Crime Sidebar 73 A daily News podcast featuring Jesse Weber and A…" at bounding box center [475, 154] width 405 height 106
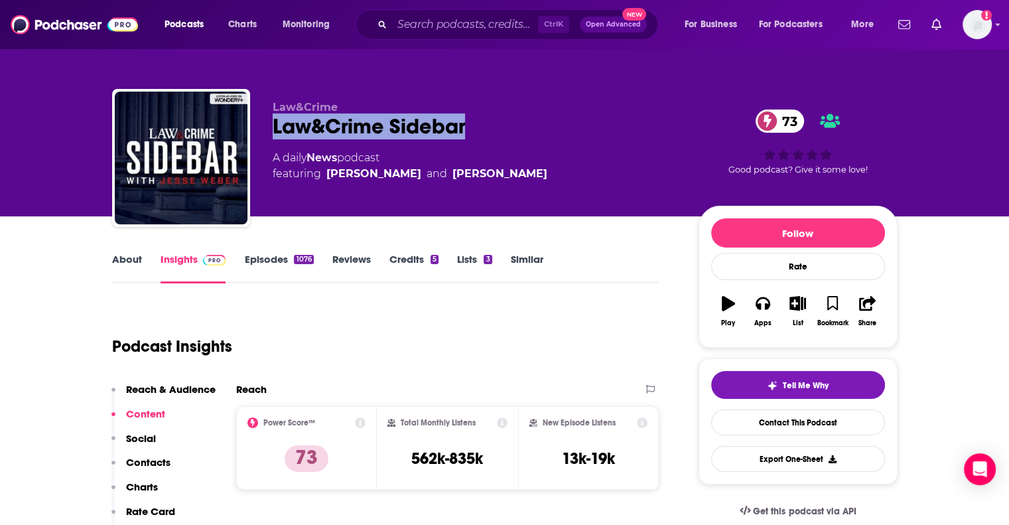
copy span "Jesse Weber and Angenette Levy"
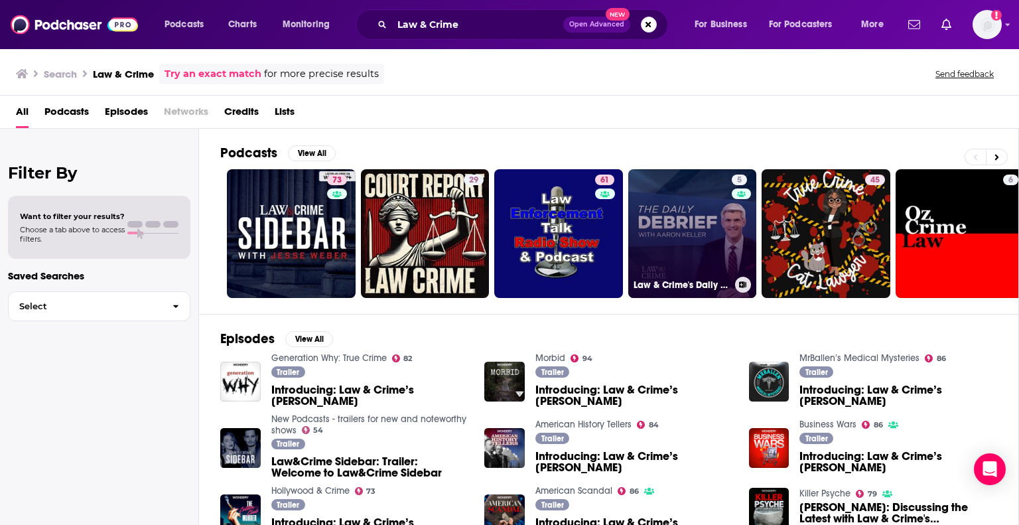
click at [677, 212] on link "5 Law & Crime's Daily Debrief" at bounding box center [692, 233] width 129 height 129
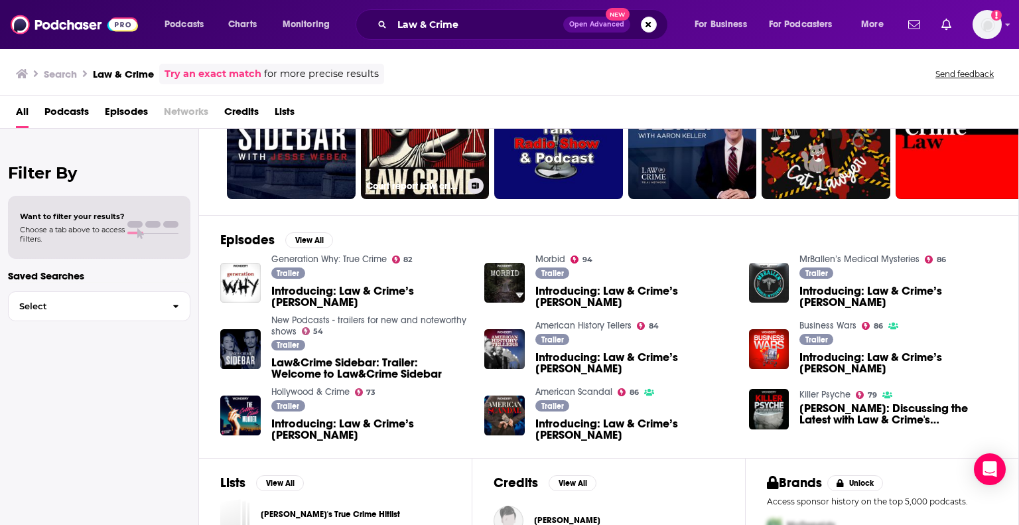
scroll to position [223, 0]
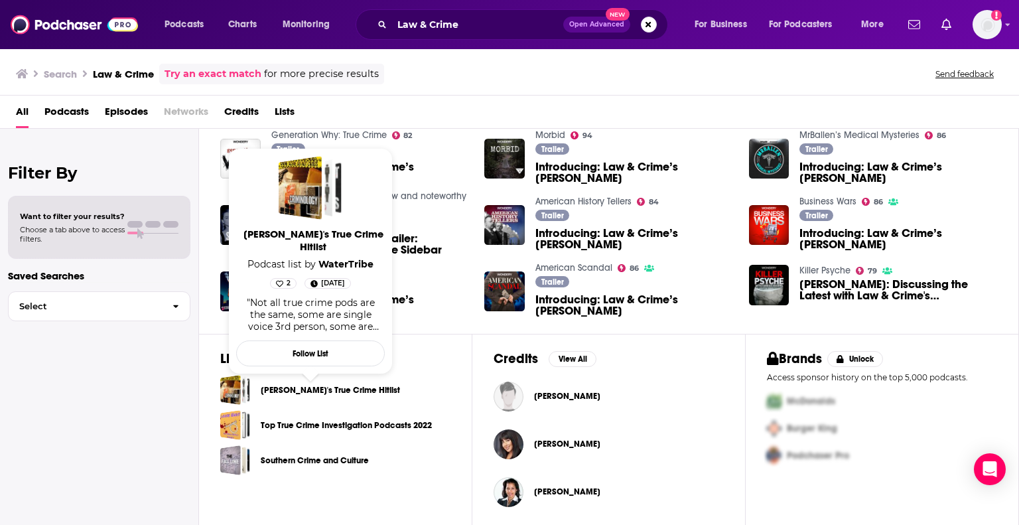
click at [341, 385] on link "Deano's True Crime Hitlist" at bounding box center [330, 390] width 139 height 15
